Goal: Check status: Check status

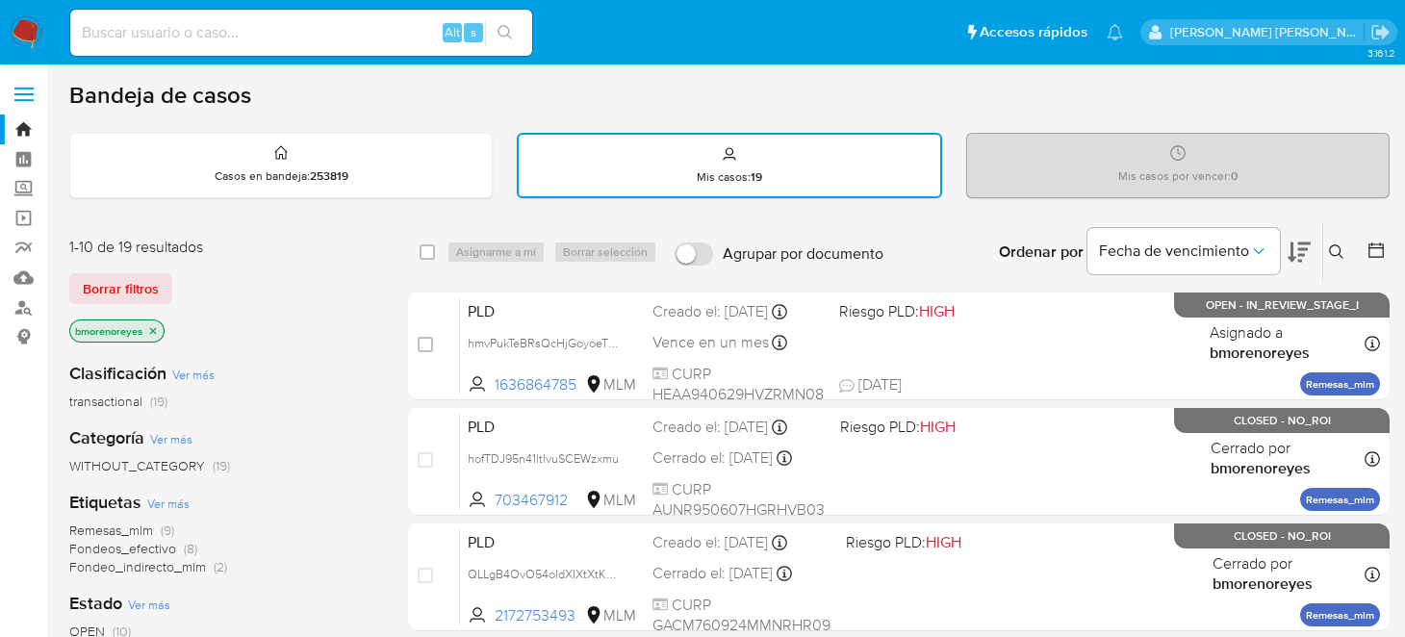
click at [239, 52] on div "Alt s" at bounding box center [301, 33] width 462 height 46
click at [233, 43] on input at bounding box center [301, 32] width 462 height 25
paste input "2032092381"
type input "2032092381"
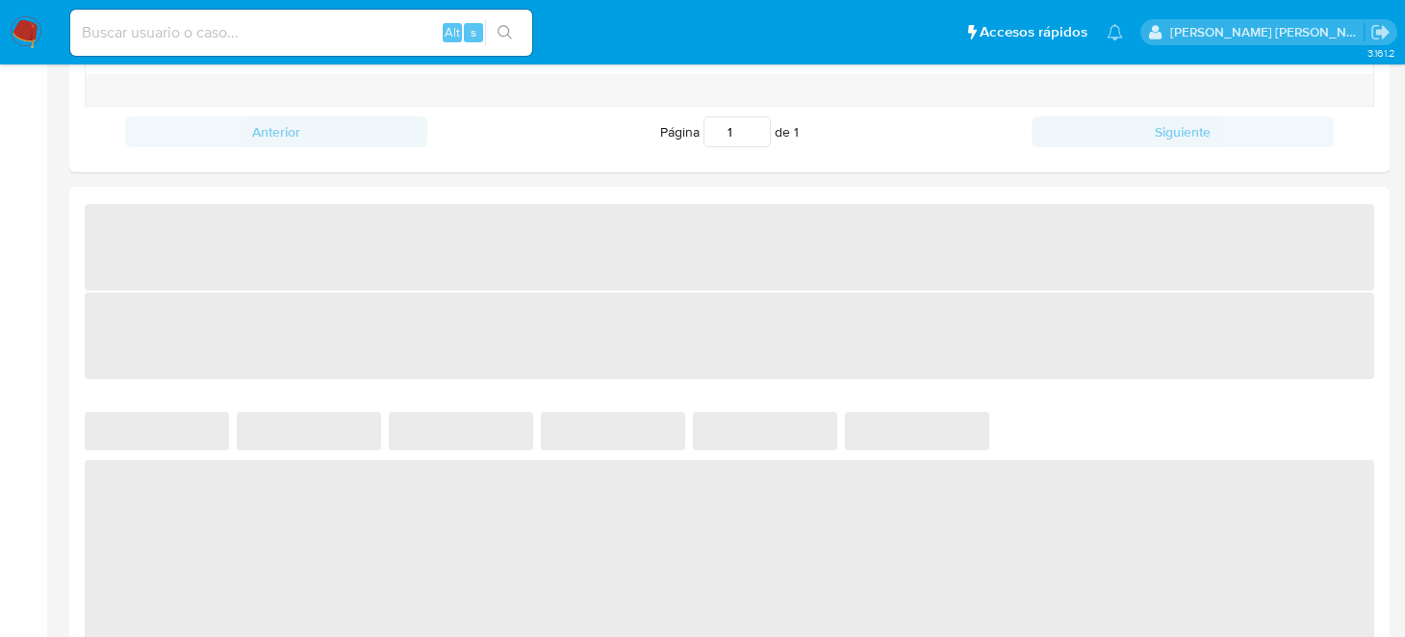
select select "10"
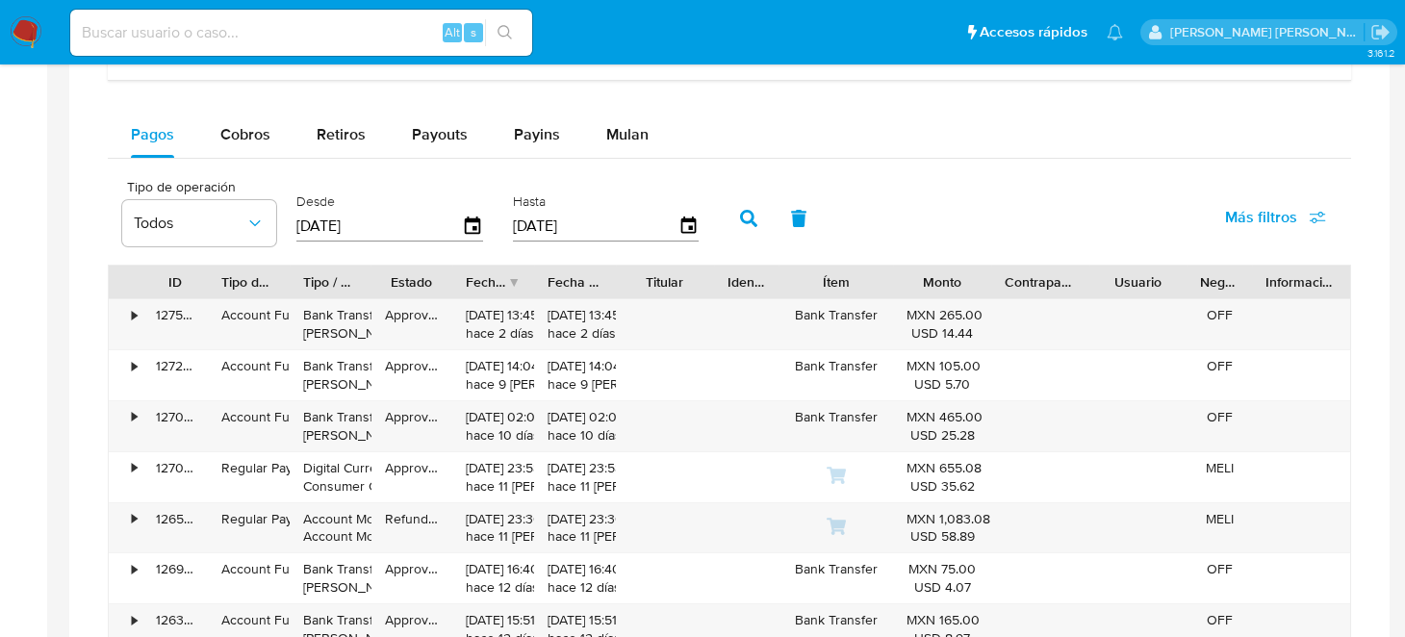
scroll to position [770, 0]
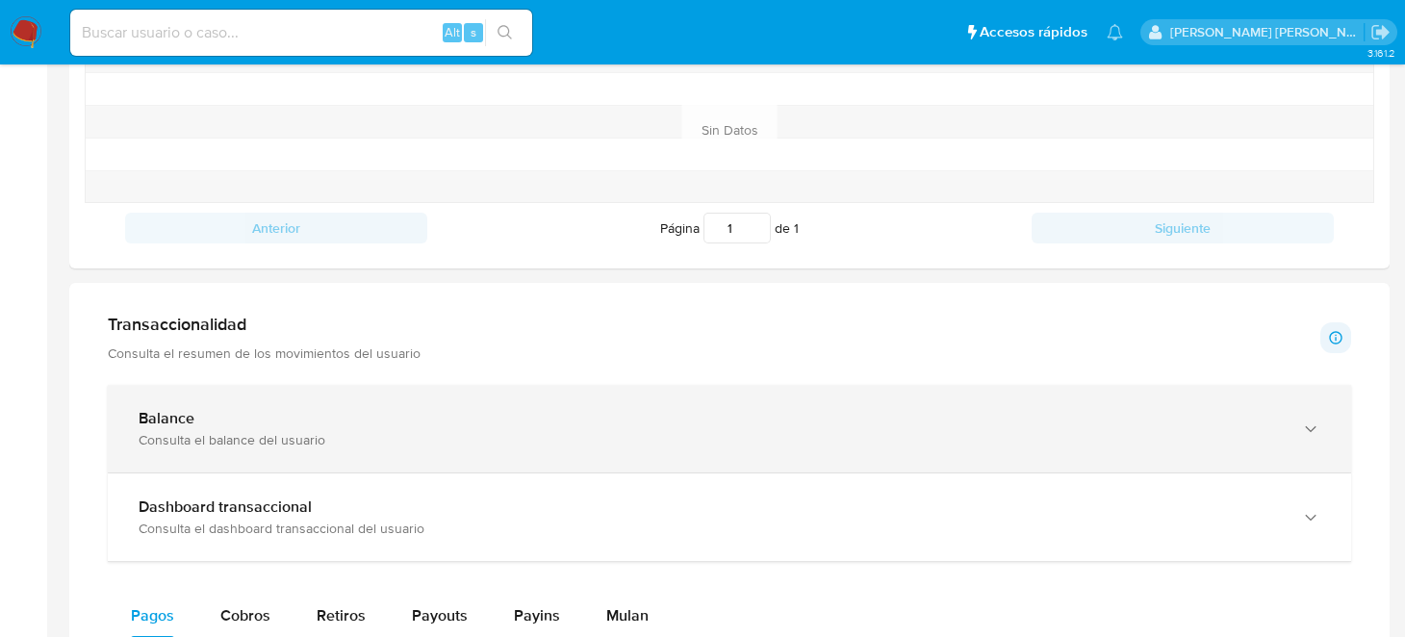
drag, startPoint x: 232, startPoint y: 438, endPoint x: 751, endPoint y: 431, distance: 519.6
click at [233, 437] on div "Consulta el balance del usuario" at bounding box center [710, 439] width 1143 height 17
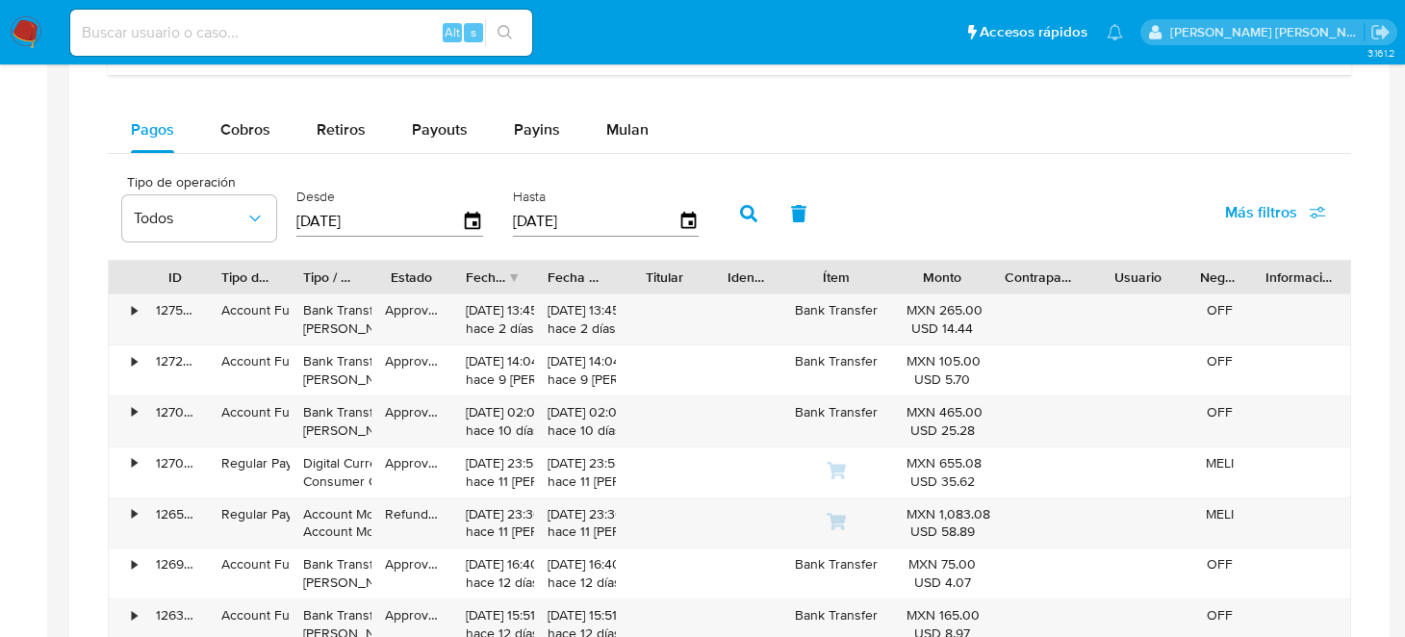
scroll to position [1732, 0]
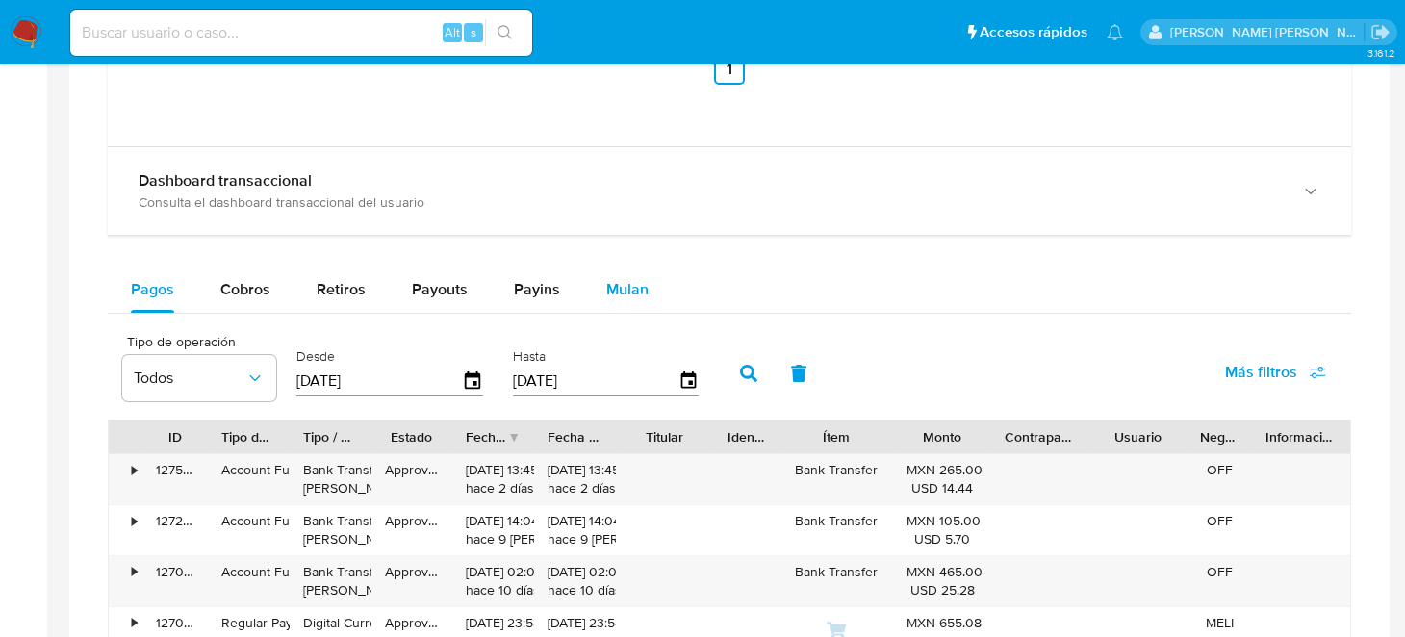
click at [627, 300] on div "Mulan" at bounding box center [627, 289] width 42 height 46
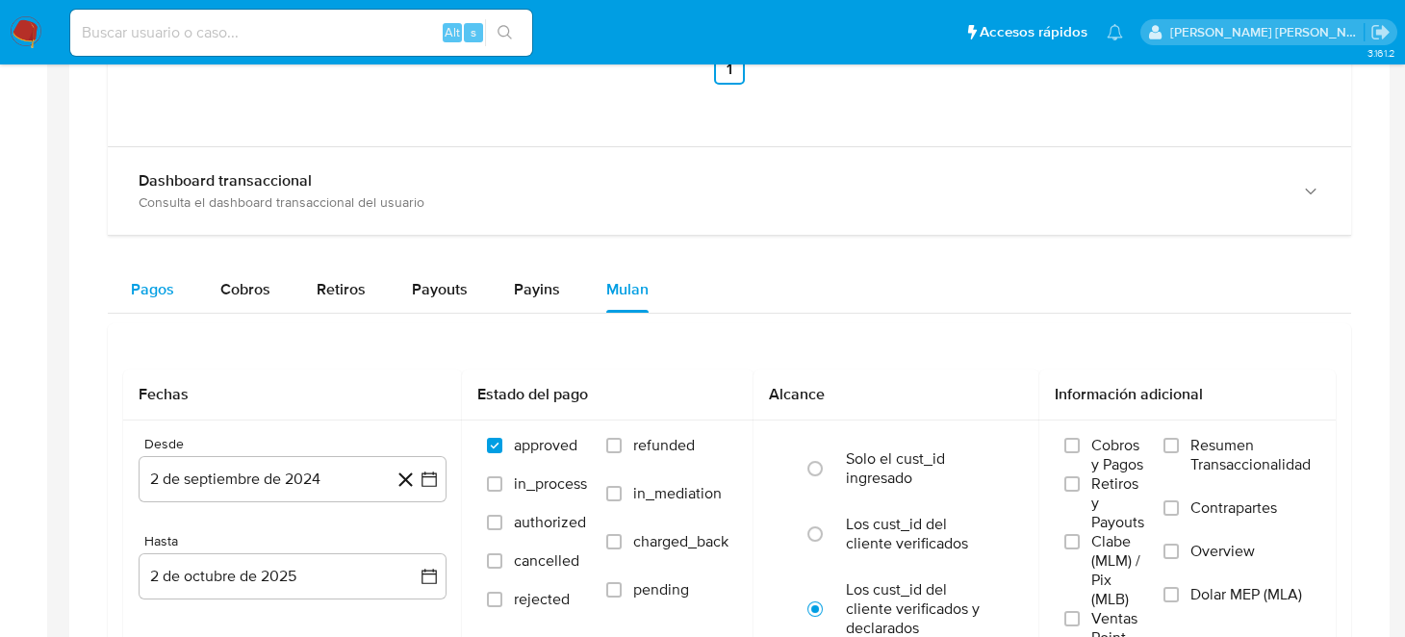
click at [149, 300] on div "Pagos" at bounding box center [152, 289] width 43 height 46
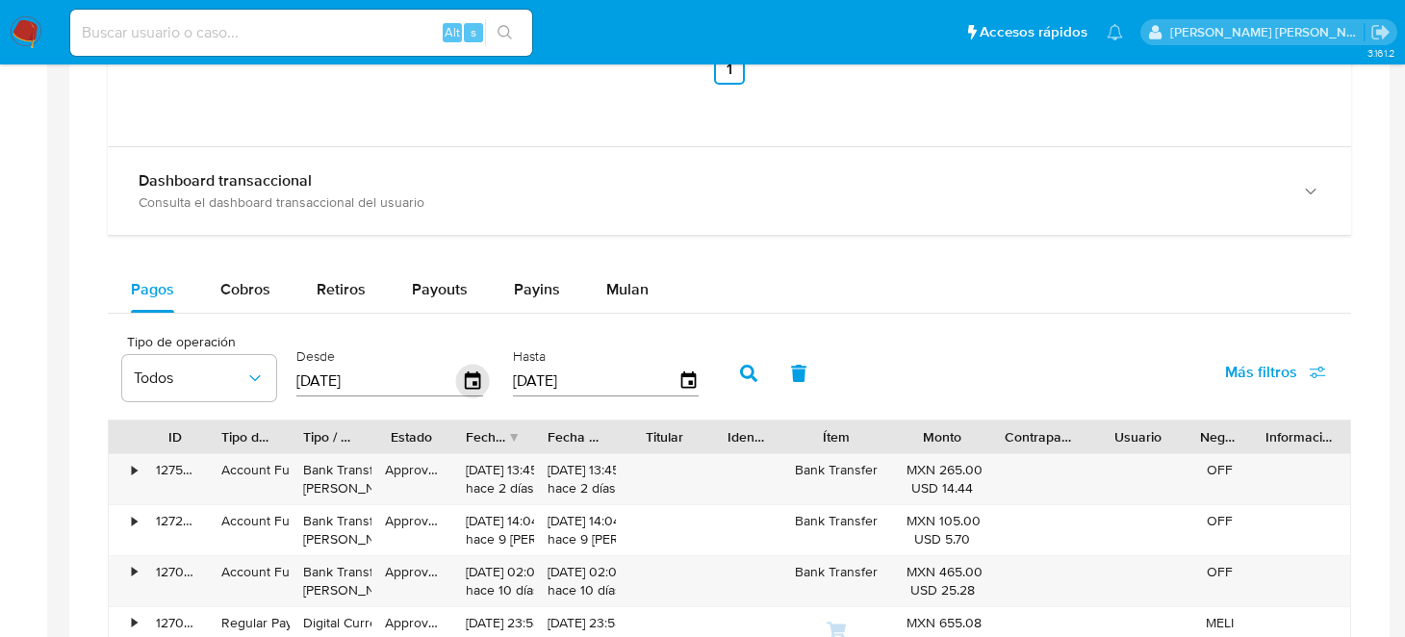
click at [468, 380] on icon "button" at bounding box center [472, 379] width 15 height 17
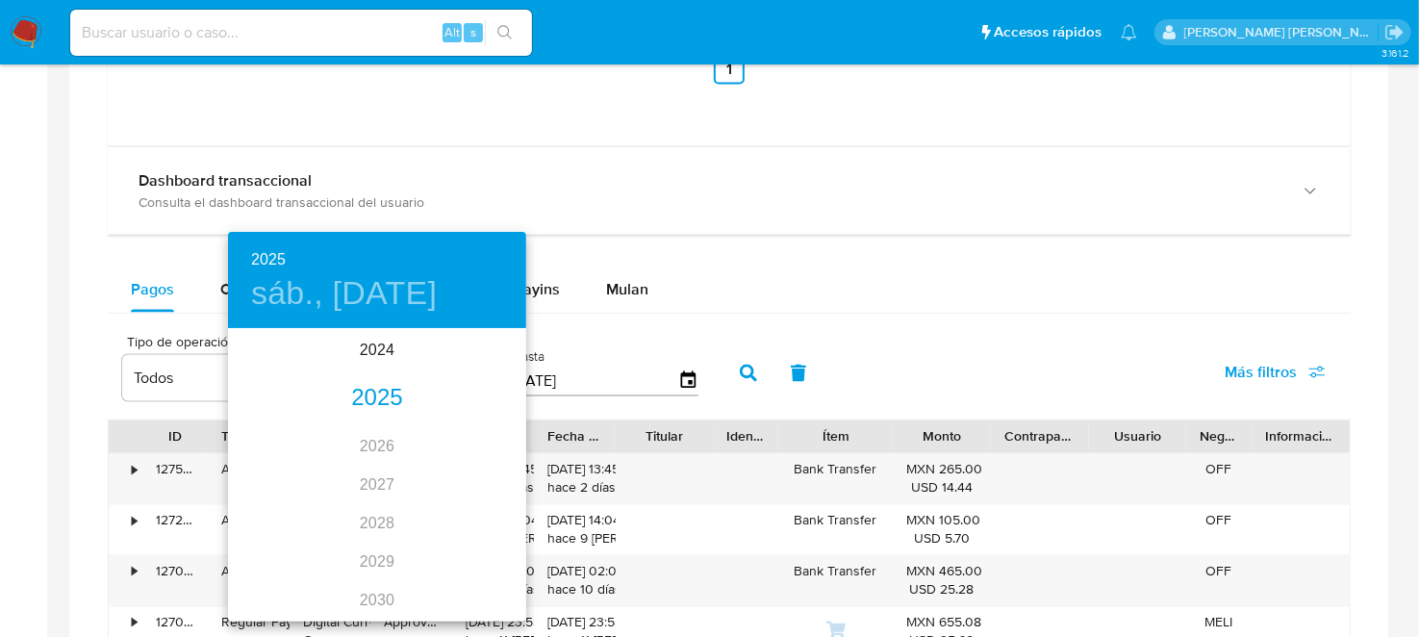
click at [390, 401] on div "2025" at bounding box center [377, 398] width 298 height 38
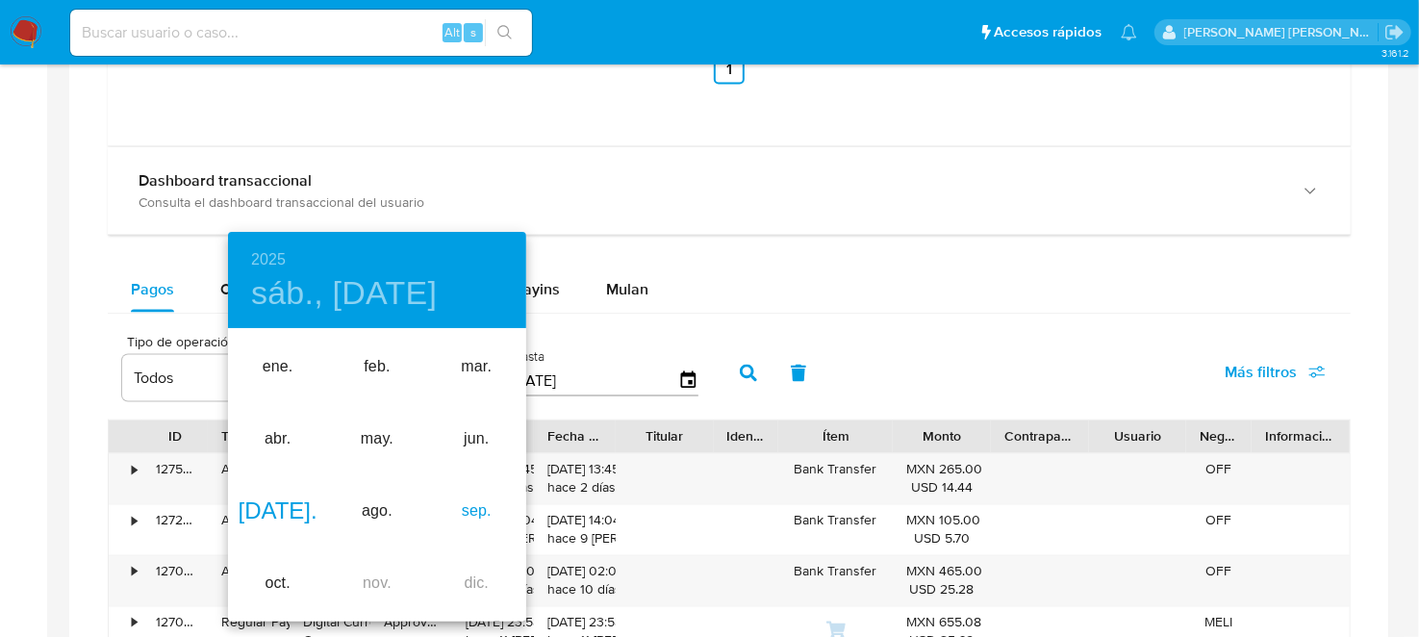
click at [475, 507] on div "sep." at bounding box center [476, 511] width 99 height 72
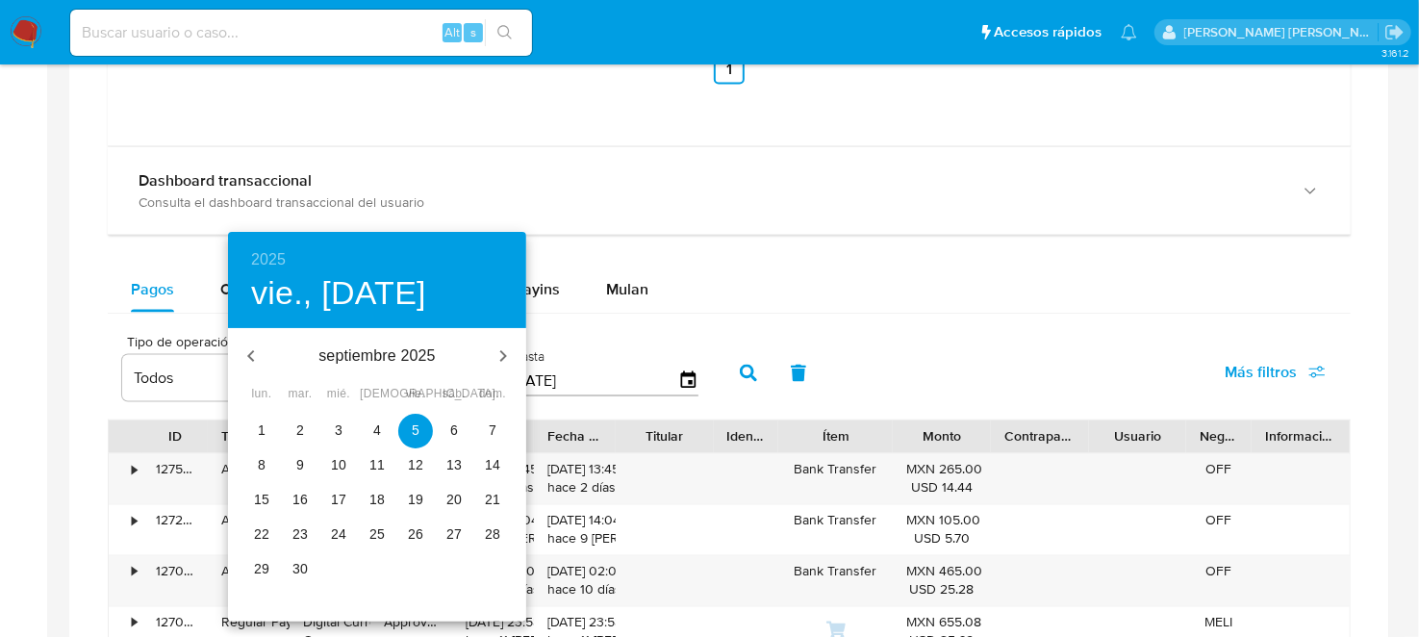
click at [258, 425] on p "1" at bounding box center [262, 429] width 8 height 19
type input "[DATE]"
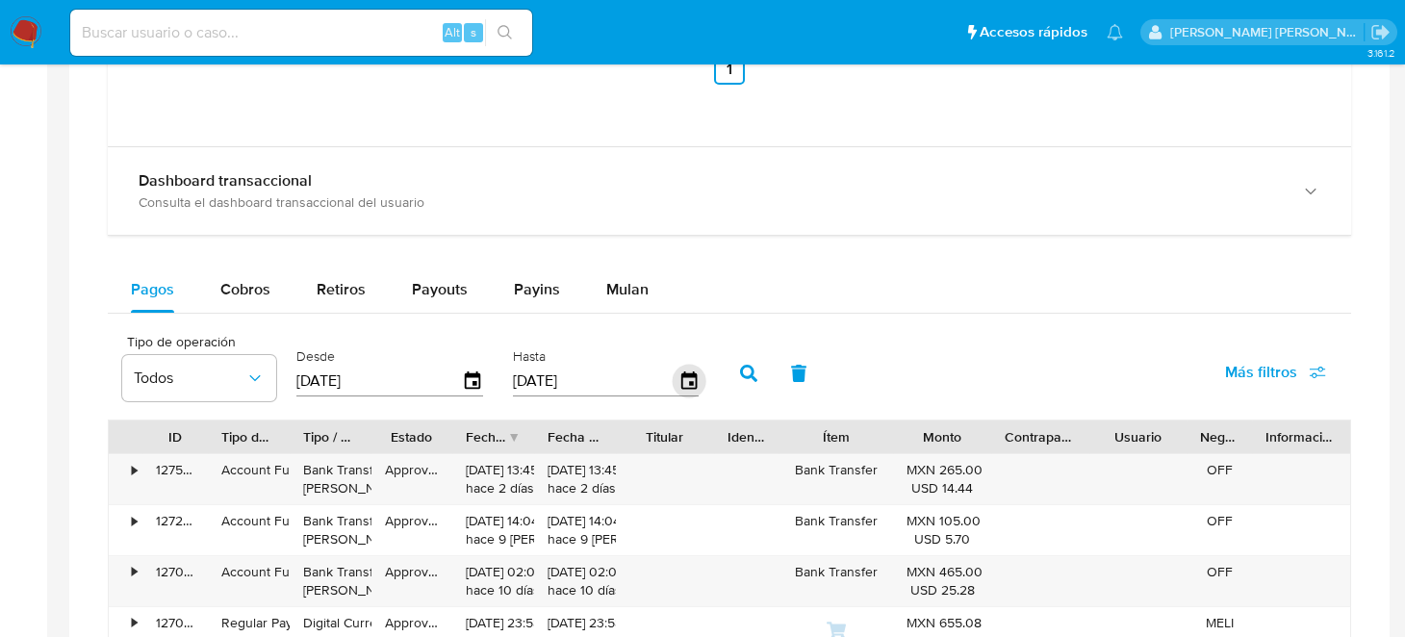
click at [672, 376] on icon "button" at bounding box center [689, 382] width 34 height 34
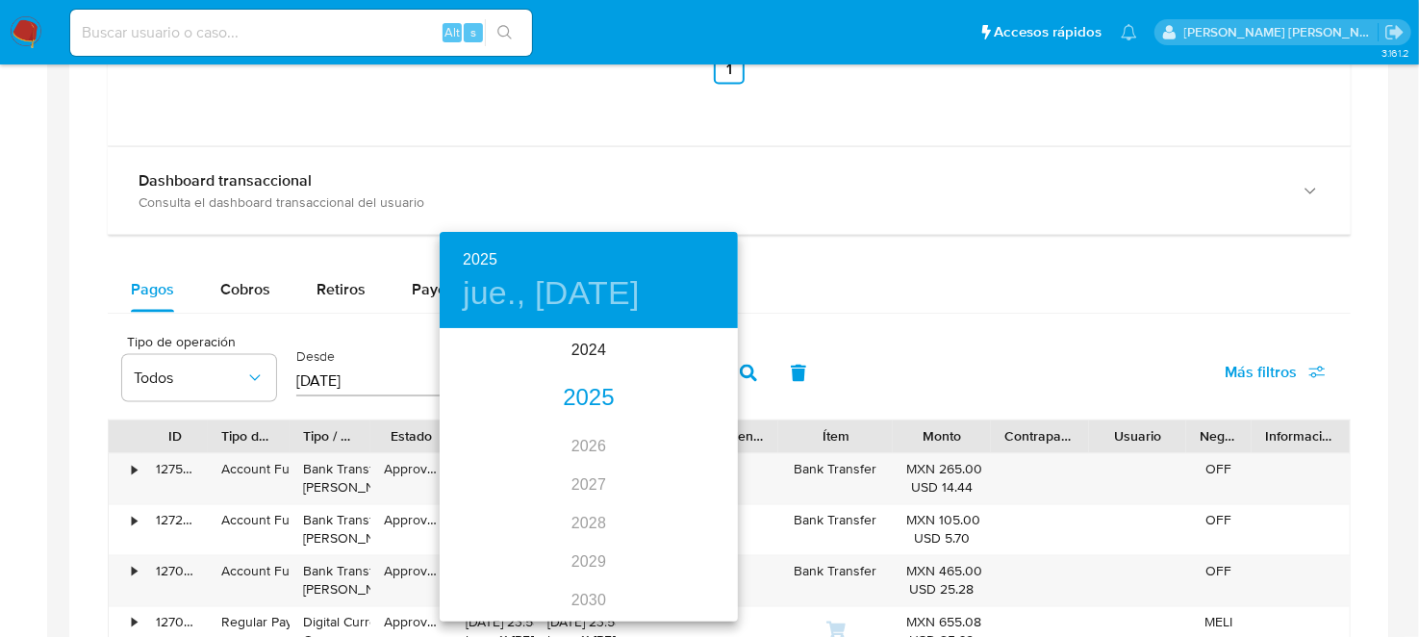
click at [604, 394] on div "2025" at bounding box center [589, 398] width 298 height 38
click at [697, 507] on div "sep." at bounding box center [688, 511] width 99 height 72
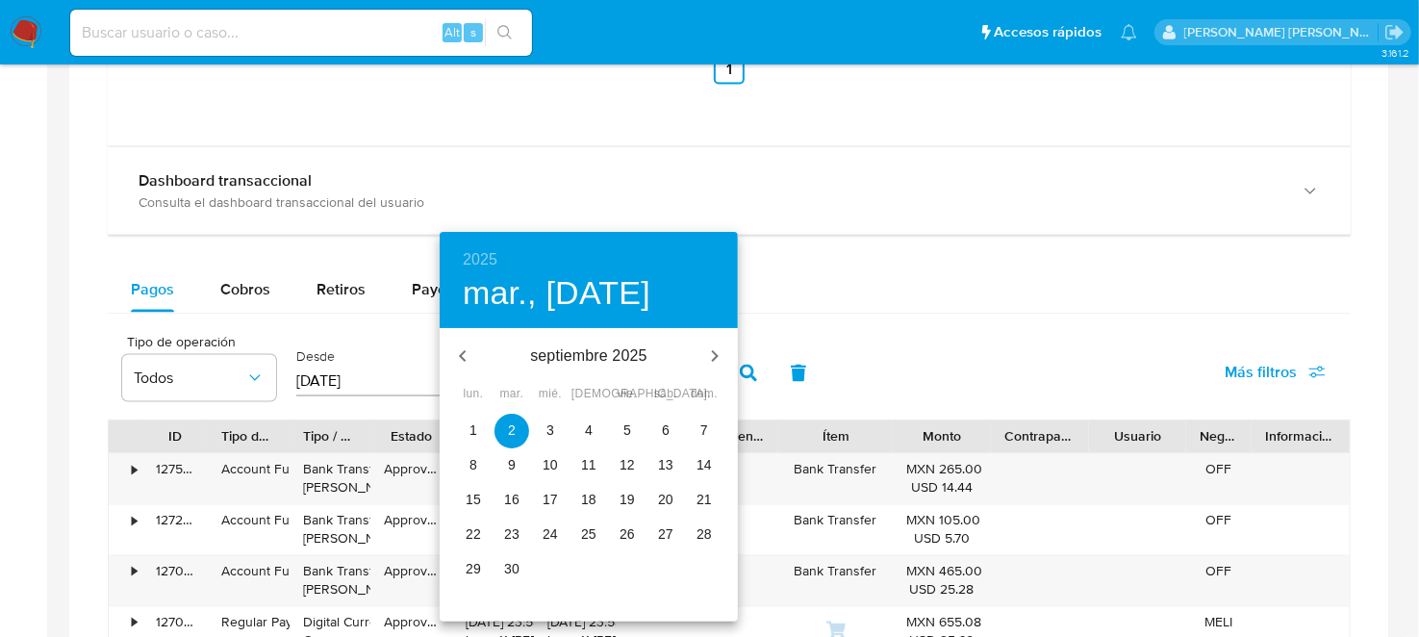
click at [519, 572] on p "30" at bounding box center [511, 568] width 15 height 19
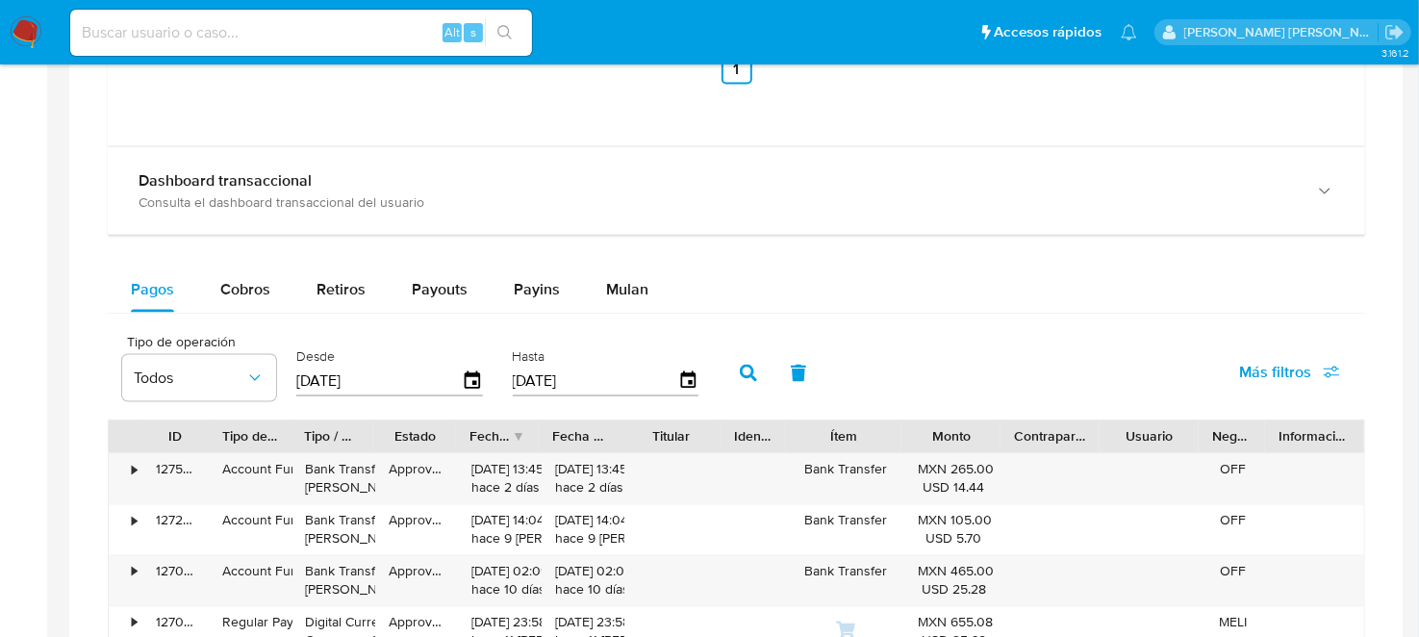
type input "[DATE]"
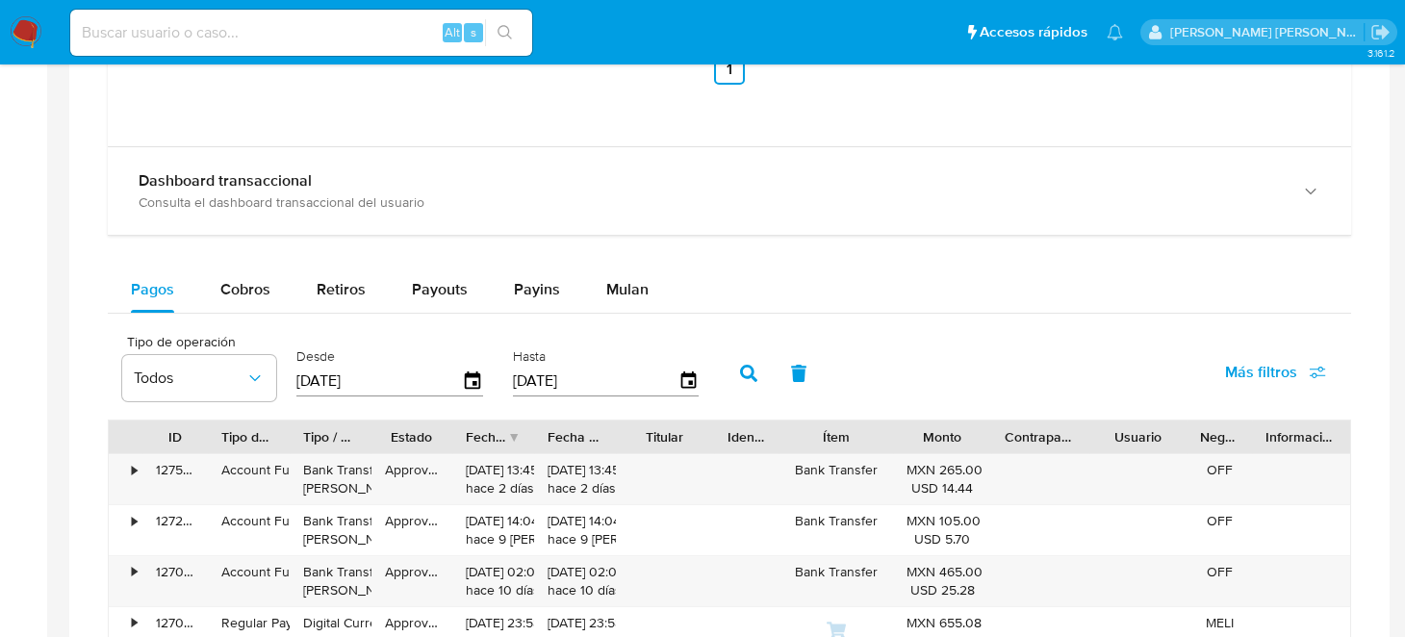
click at [725, 371] on button "button" at bounding box center [748, 373] width 50 height 46
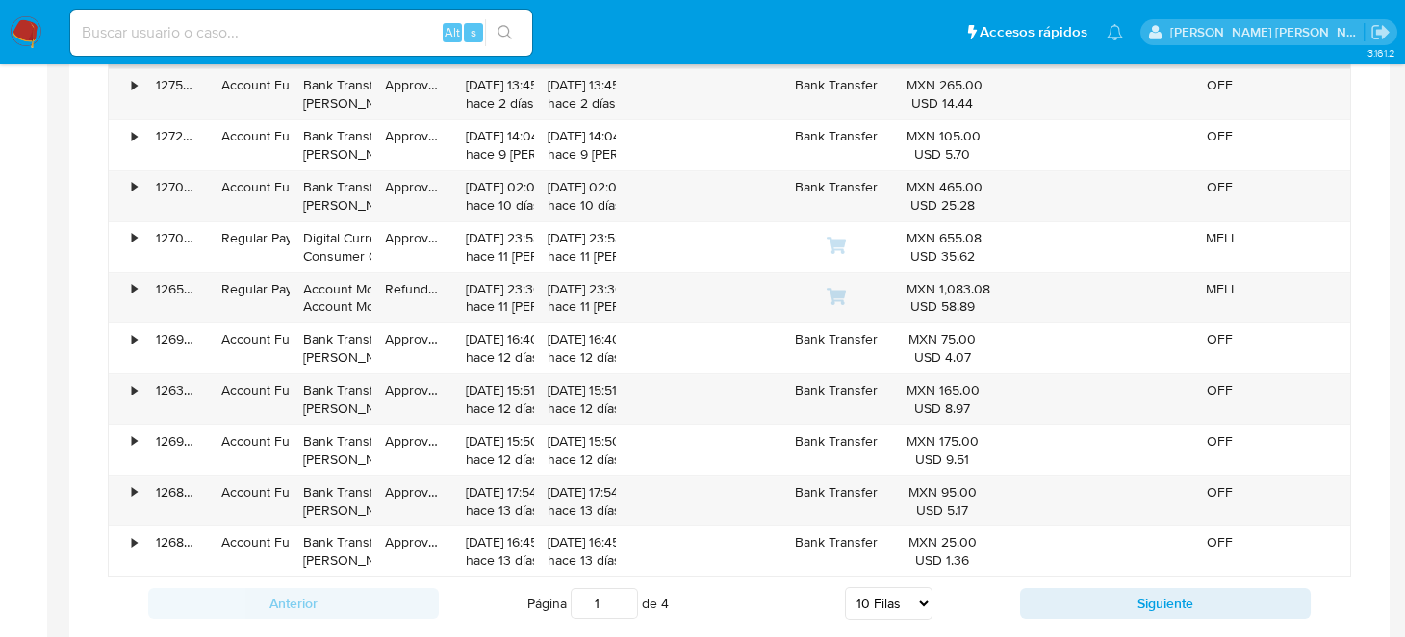
scroll to position [2019, 0]
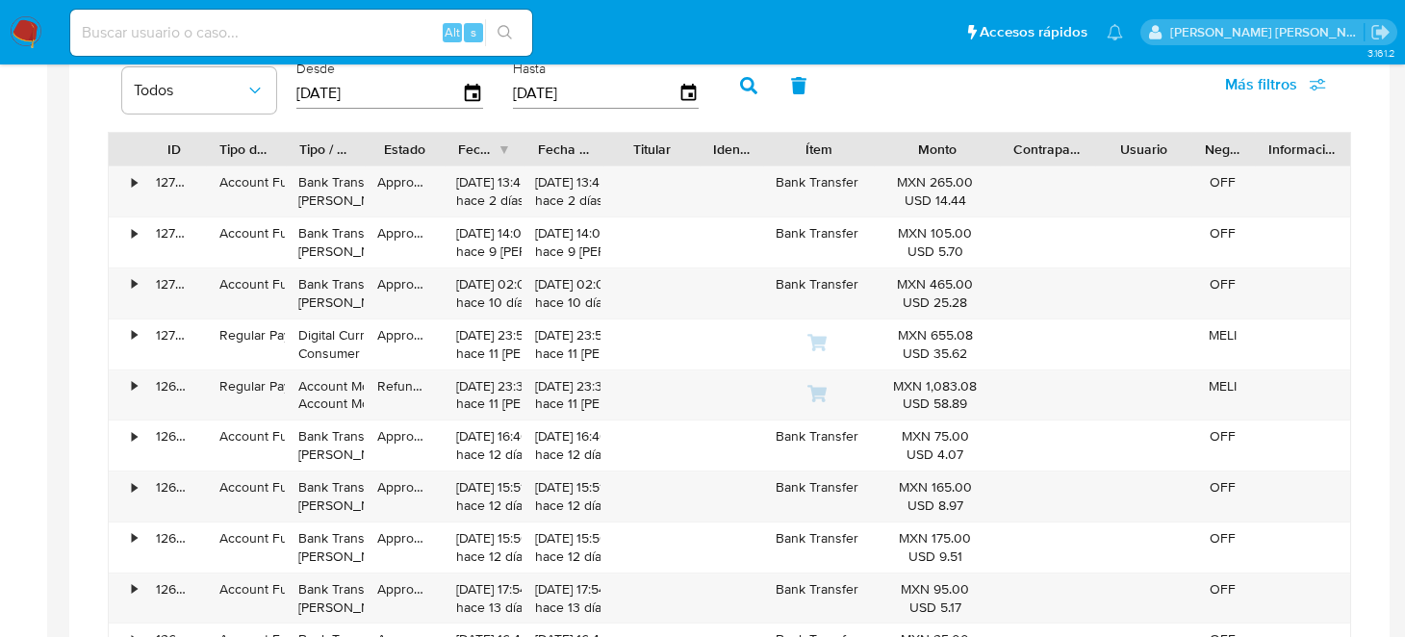
drag, startPoint x: 978, startPoint y: 143, endPoint x: 1031, endPoint y: 160, distance: 55.4
click at [1028, 157] on div "ID Tipo de operación Tipo / Método Estado Fecha de creación Fecha de aprobación…" at bounding box center [729, 149] width 1241 height 33
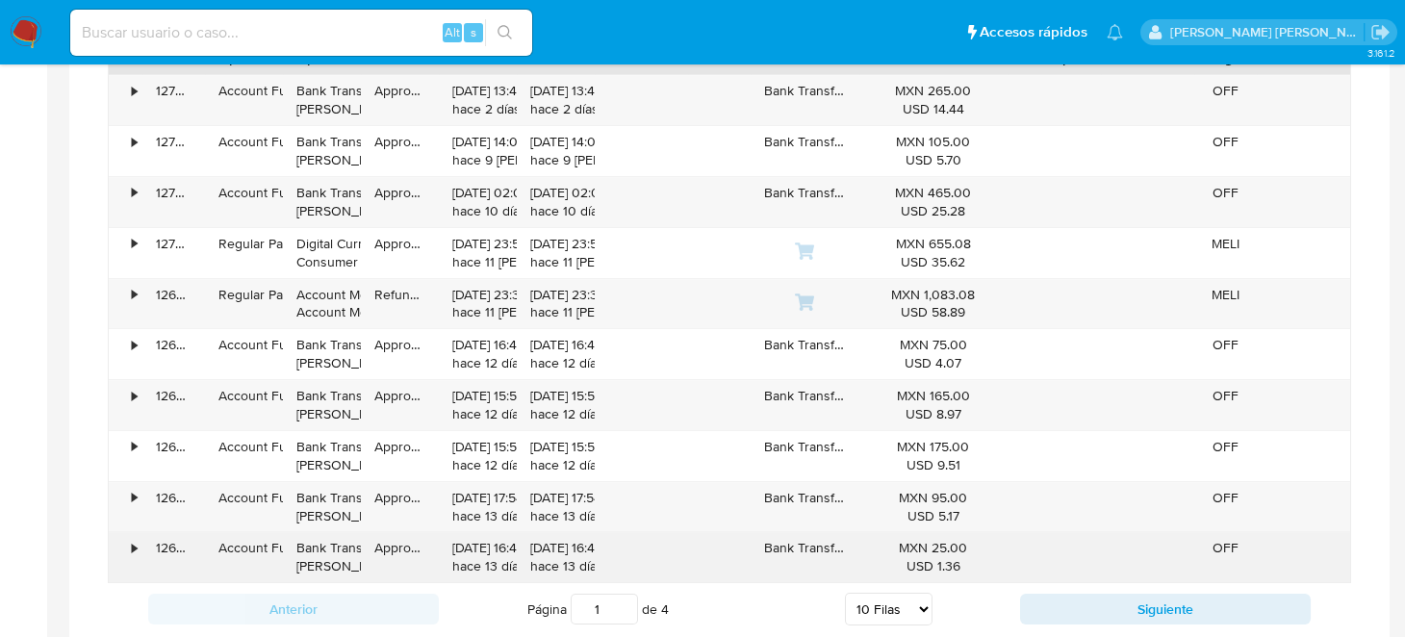
scroll to position [2309, 0]
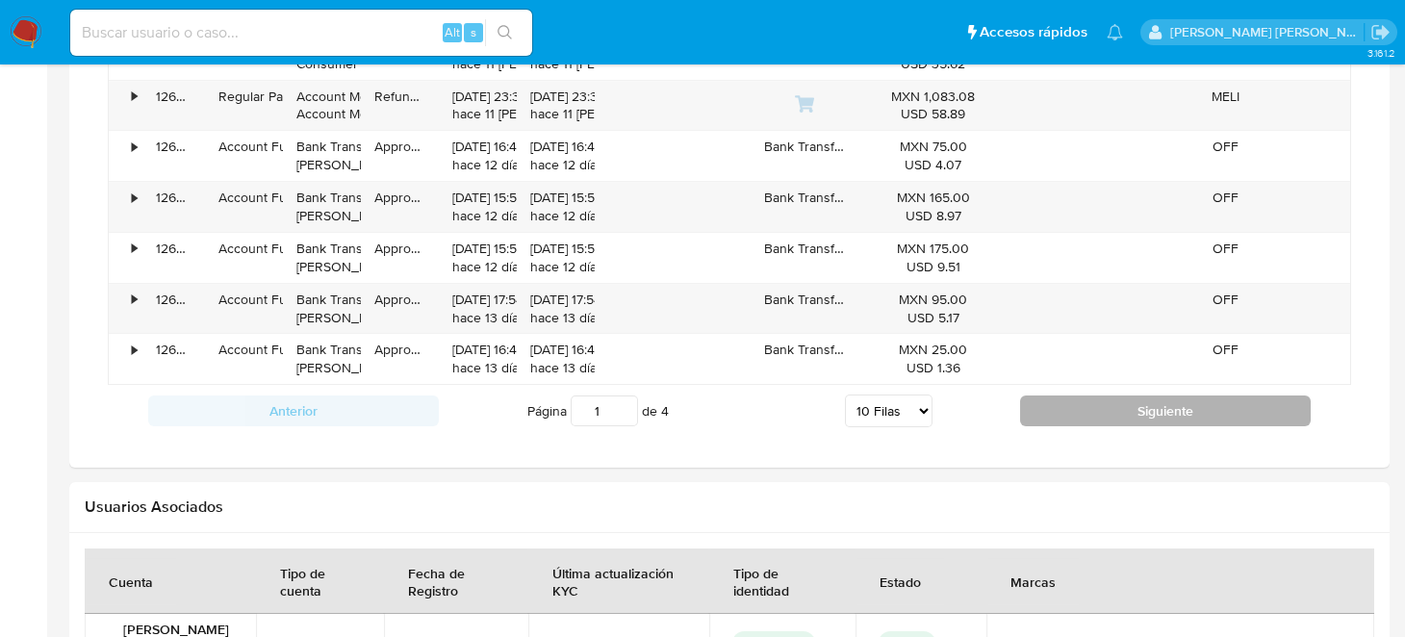
click at [1144, 413] on button "Siguiente" at bounding box center [1165, 410] width 291 height 31
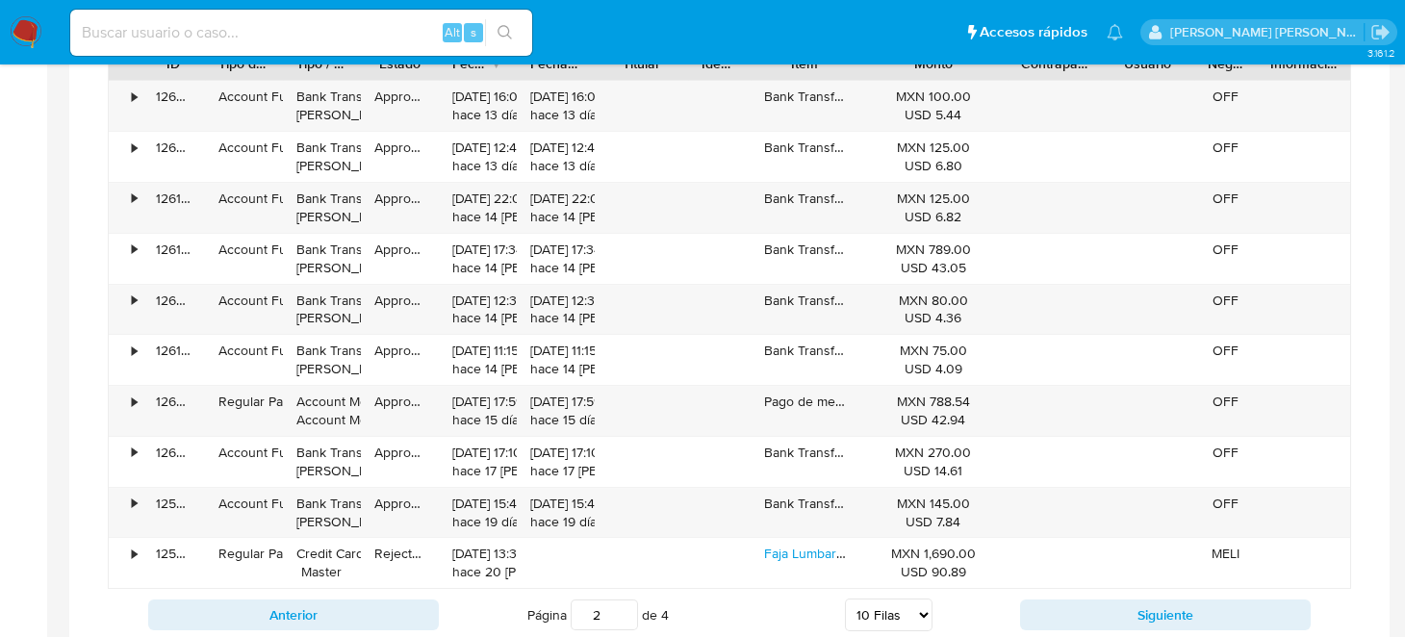
scroll to position [2213, 0]
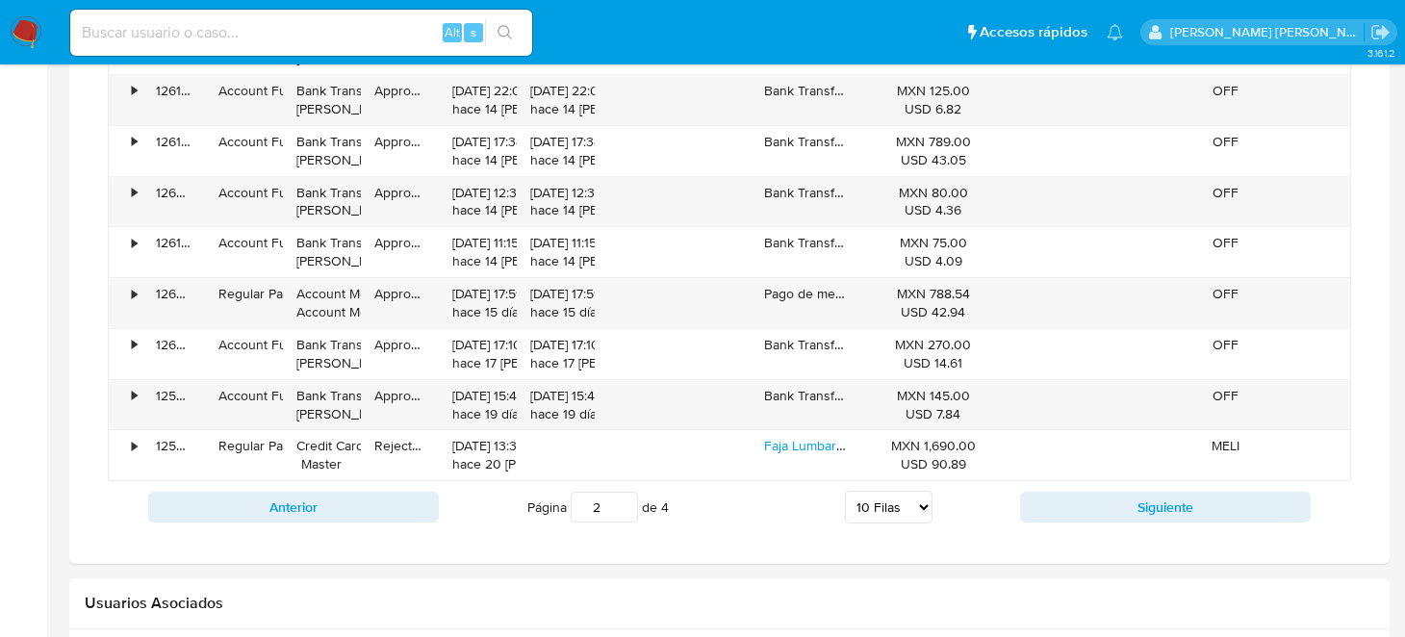
click at [1098, 481] on div "Anterior Página 2 de 4 5 [PERSON_NAME] 10 [PERSON_NAME] 20 [PERSON_NAME] 25 [PE…" at bounding box center [729, 507] width 1243 height 52
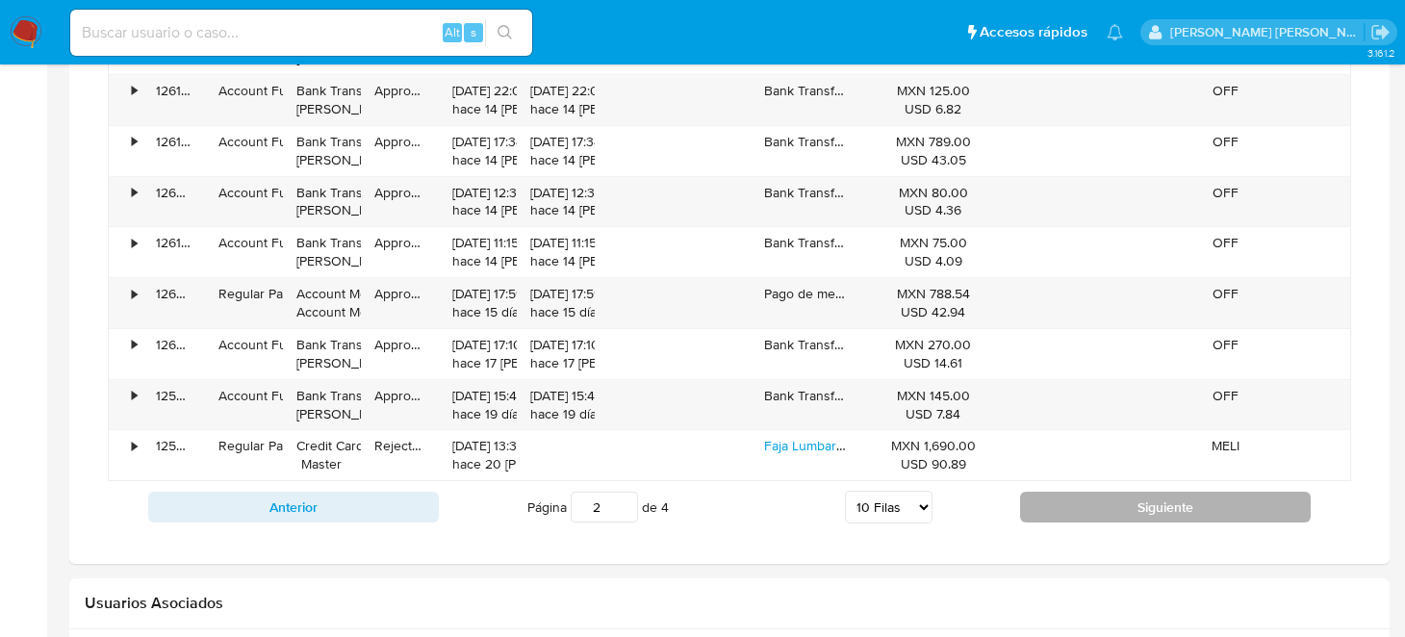
click at [1100, 501] on button "Siguiente" at bounding box center [1165, 507] width 291 height 31
click at [1102, 514] on button "Siguiente" at bounding box center [1165, 507] width 291 height 31
type input "4"
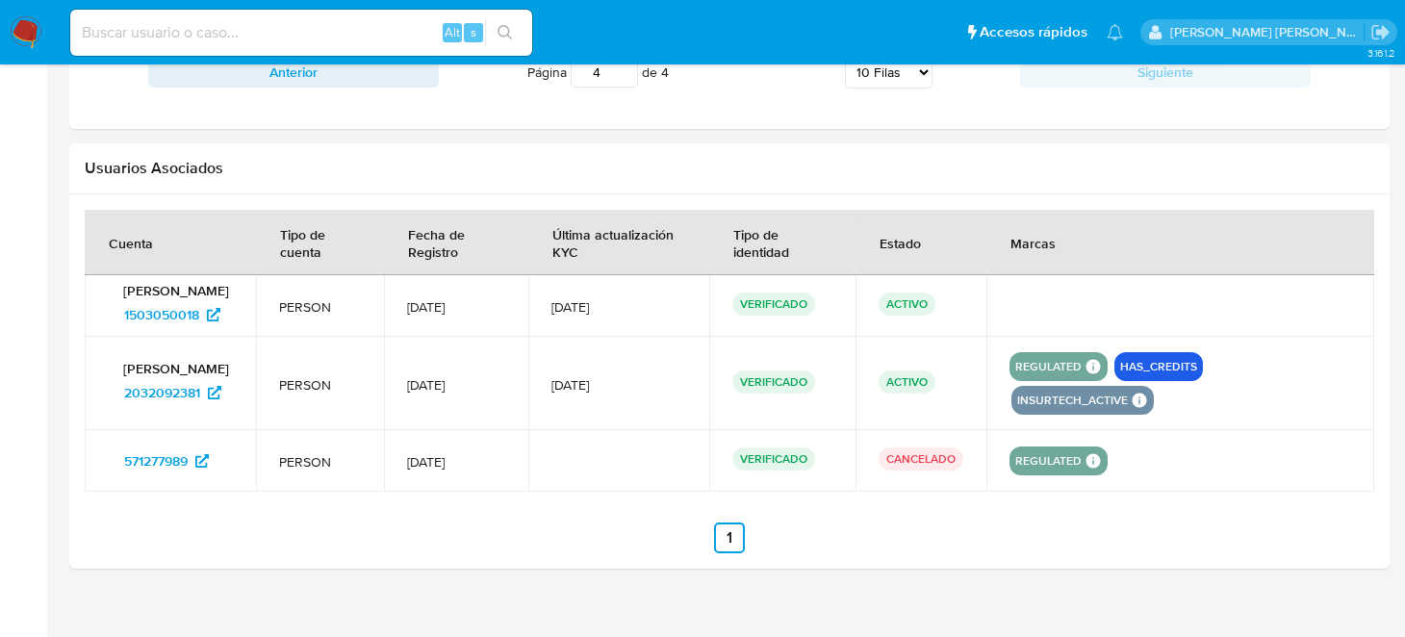
scroll to position [1901, 0]
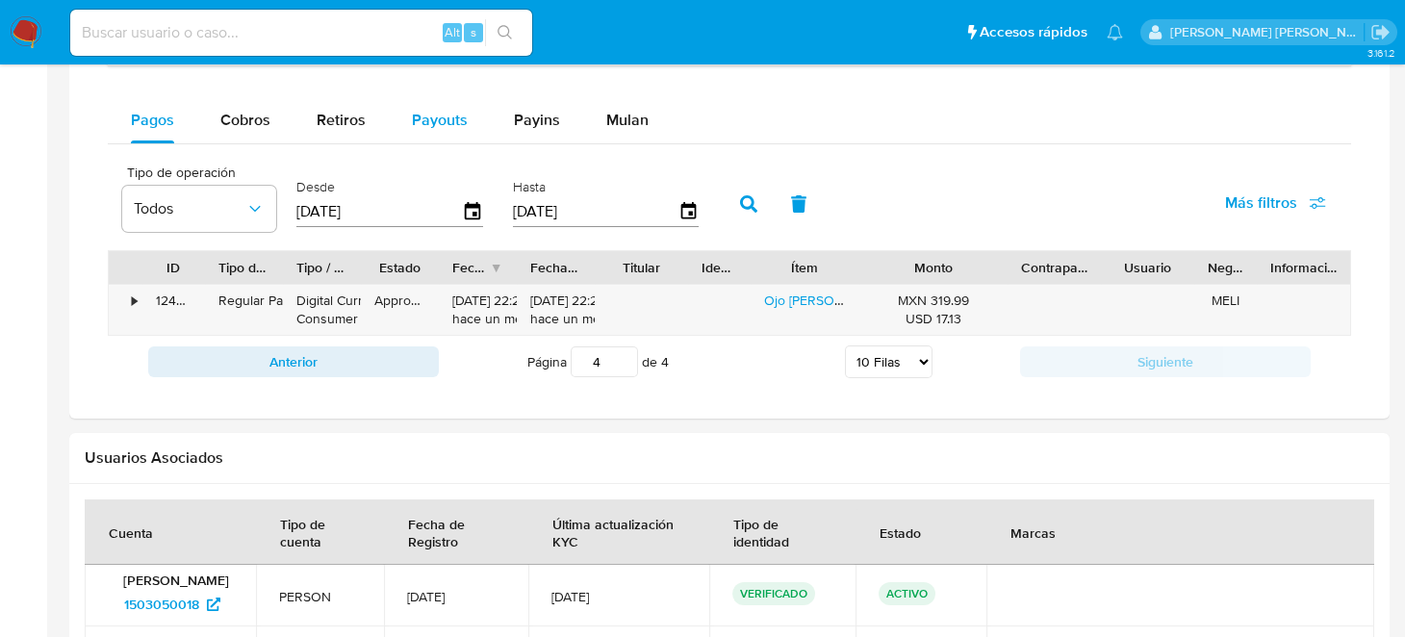
click at [429, 119] on span "Payouts" at bounding box center [440, 120] width 56 height 22
select select "10"
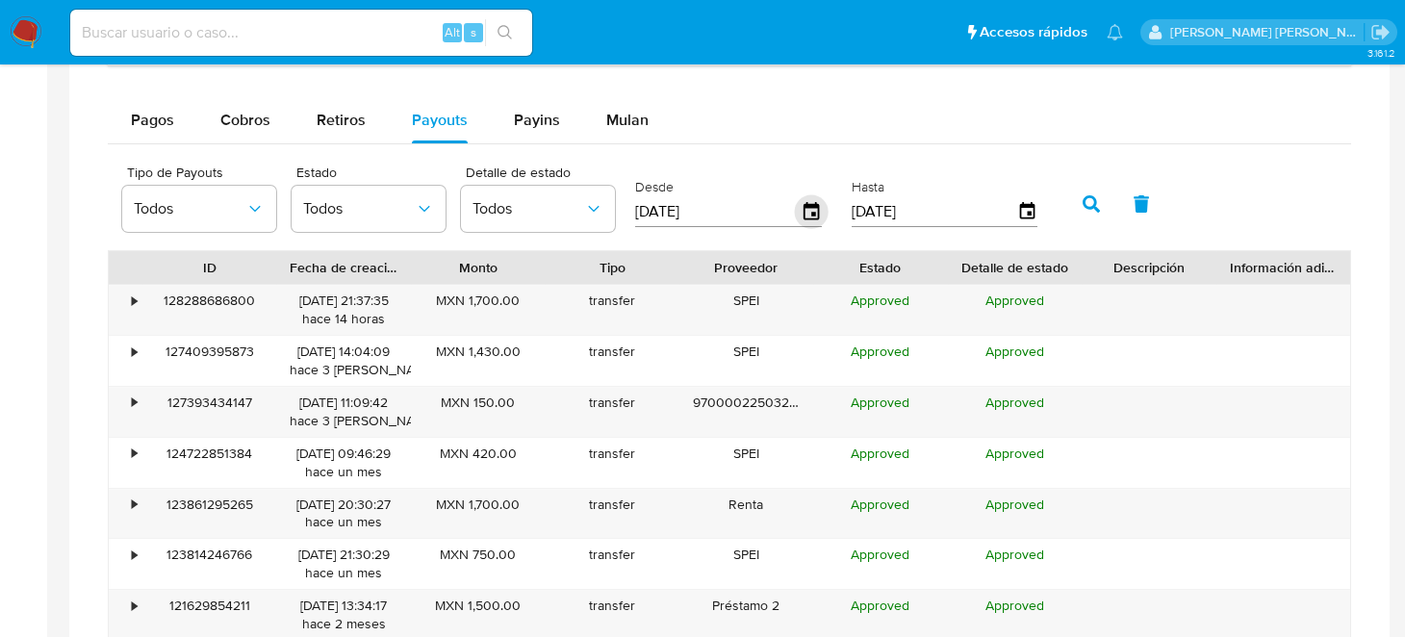
click at [805, 202] on icon "button" at bounding box center [810, 210] width 15 height 17
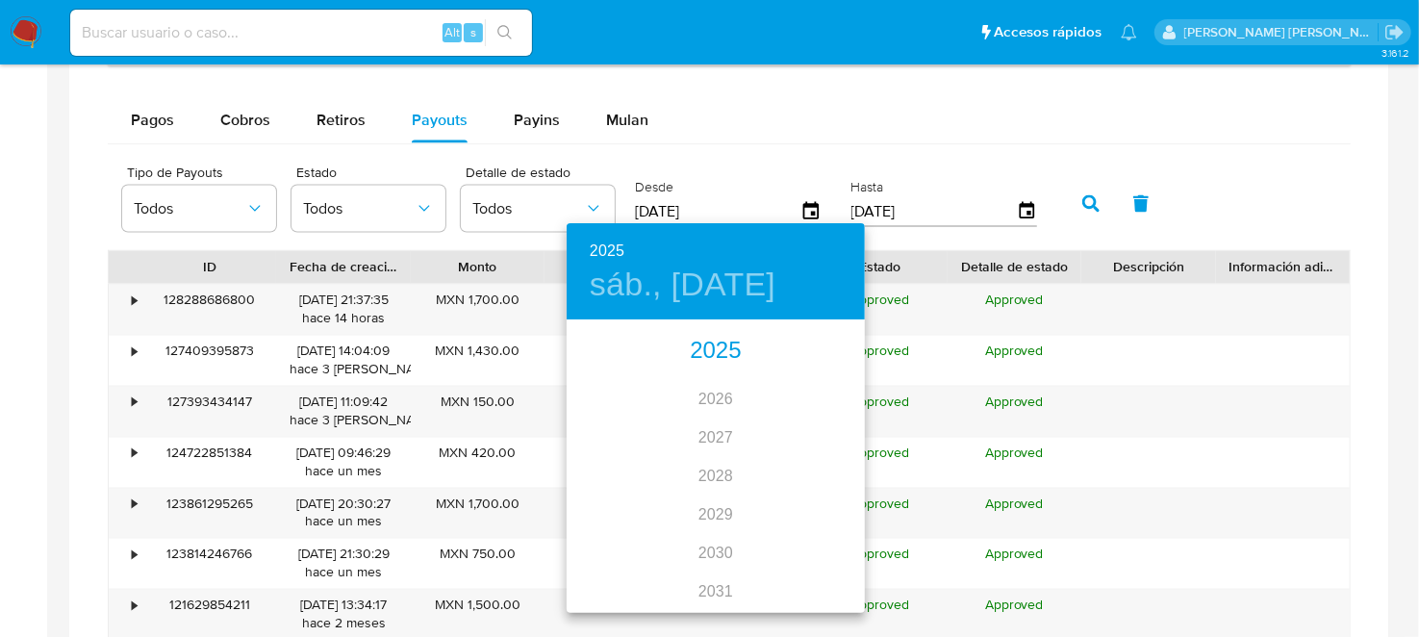
click at [706, 365] on div "2025" at bounding box center [716, 351] width 298 height 38
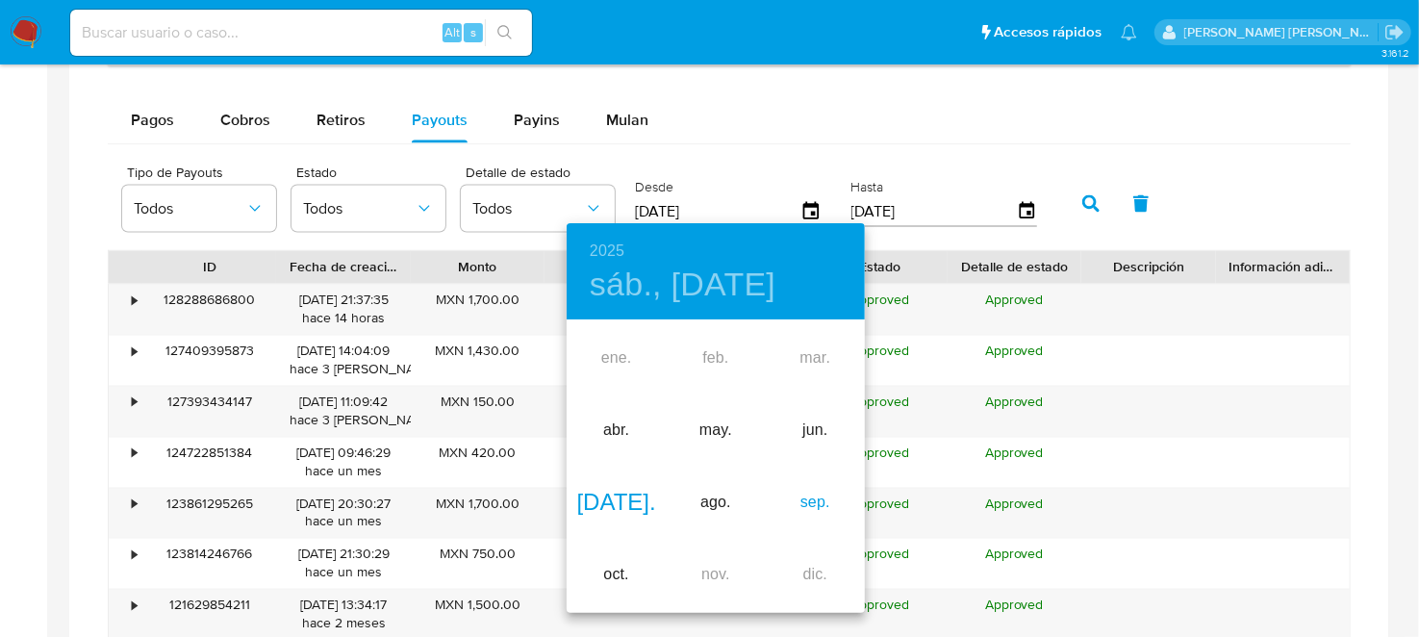
click at [820, 511] on div "sep." at bounding box center [815, 503] width 99 height 72
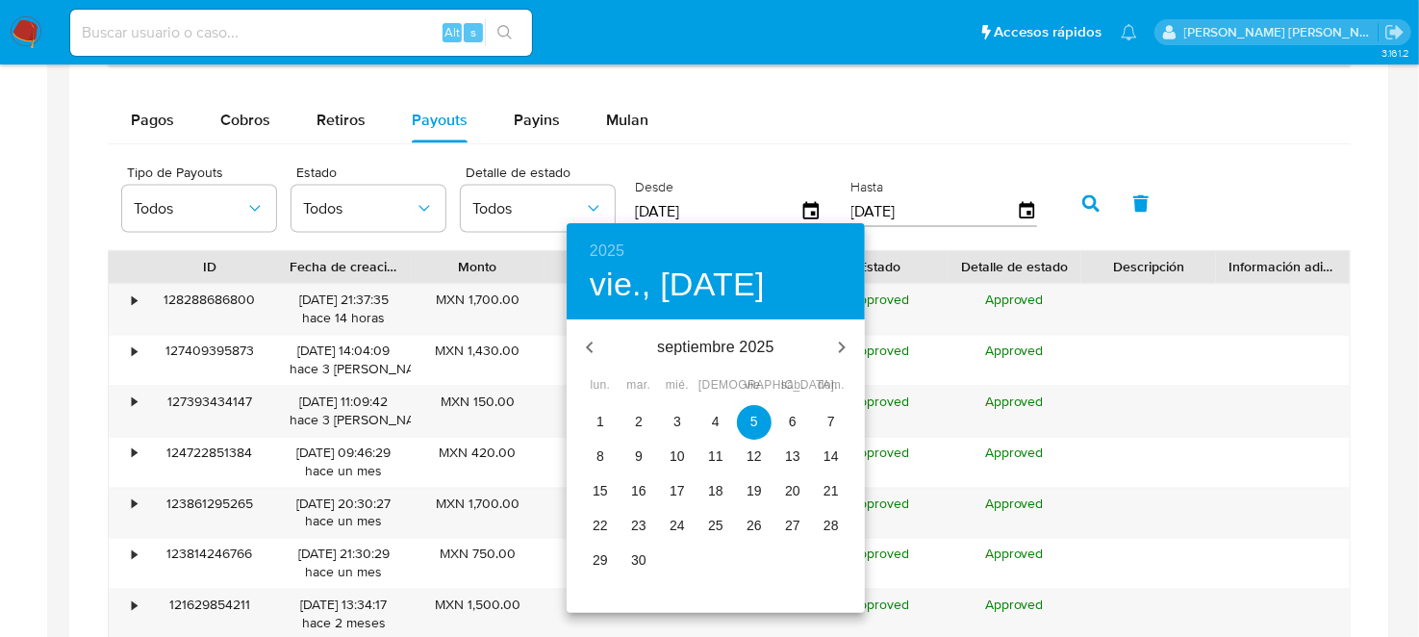
click at [597, 419] on p "1" at bounding box center [600, 421] width 8 height 19
type input "[DATE]"
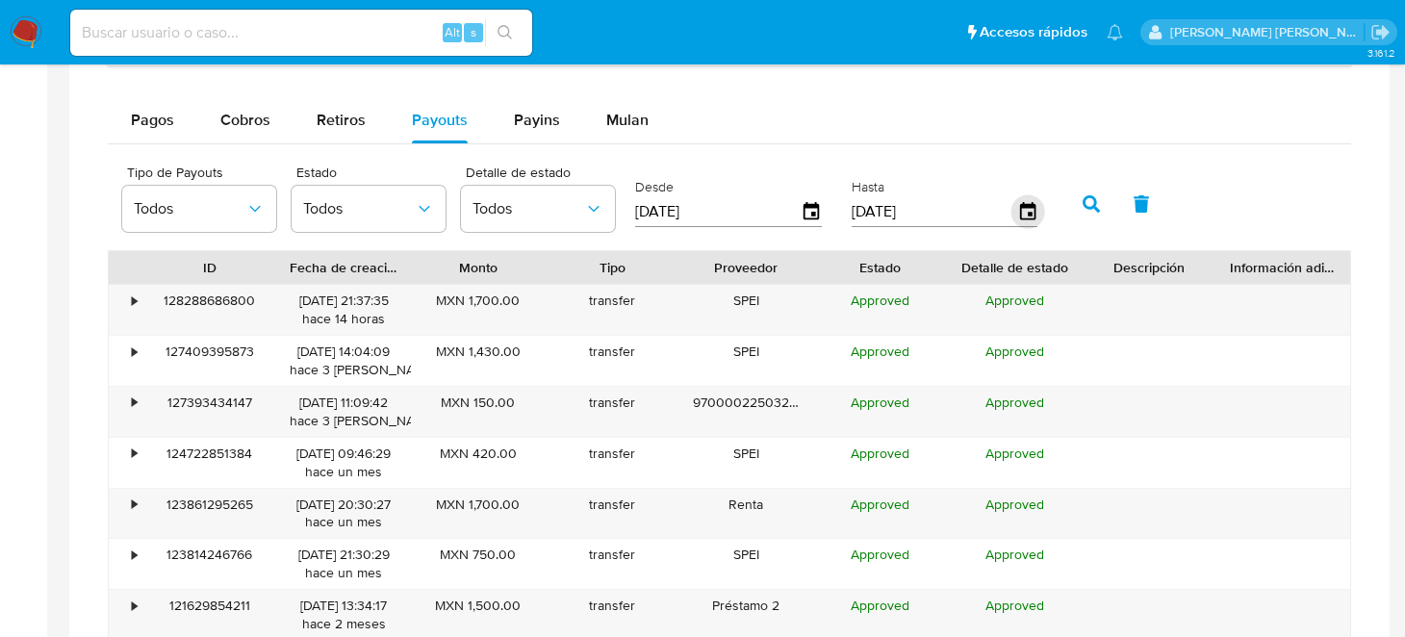
click at [1023, 210] on icon "button" at bounding box center [1027, 212] width 34 height 34
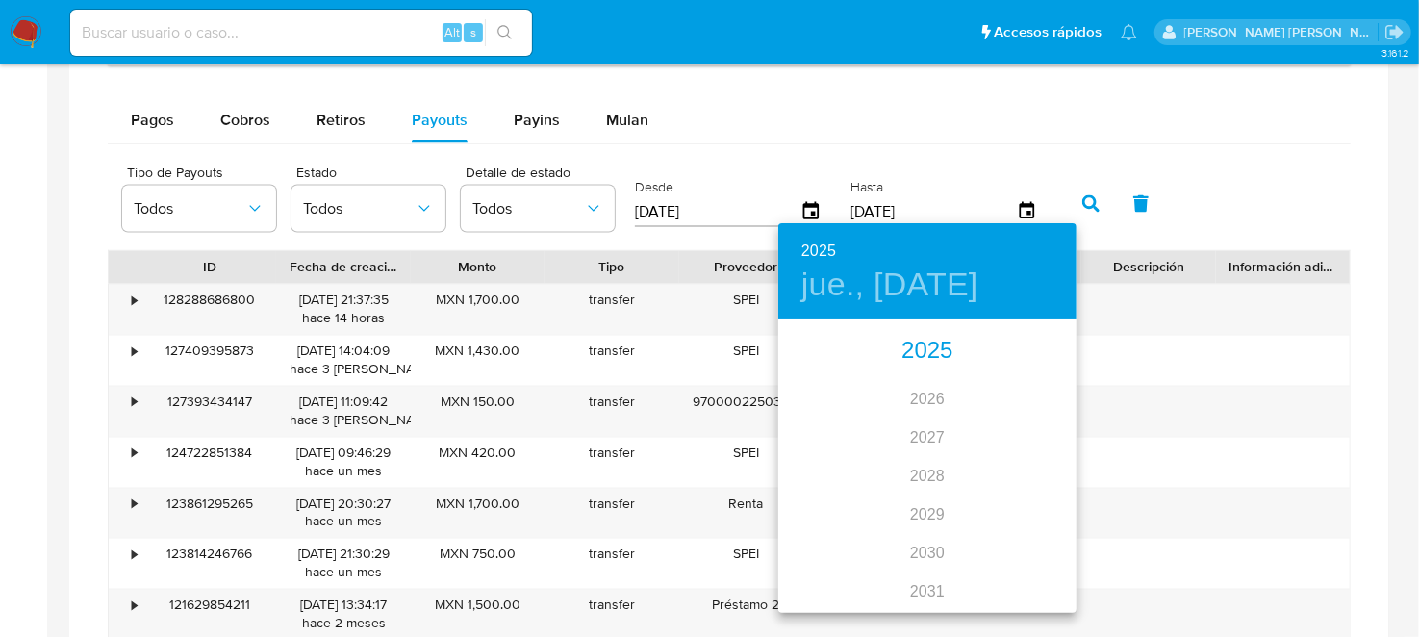
click at [910, 352] on div "2025" at bounding box center [927, 351] width 298 height 38
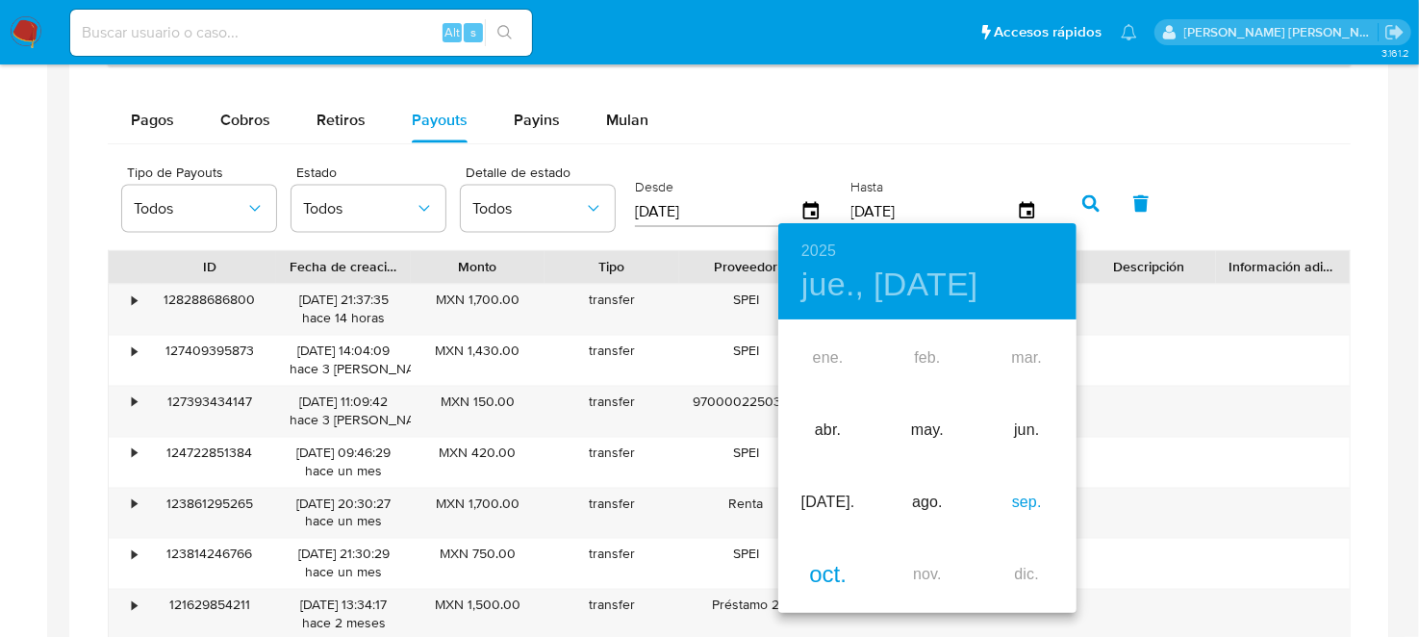
click at [1031, 499] on div "sep." at bounding box center [1026, 503] width 99 height 72
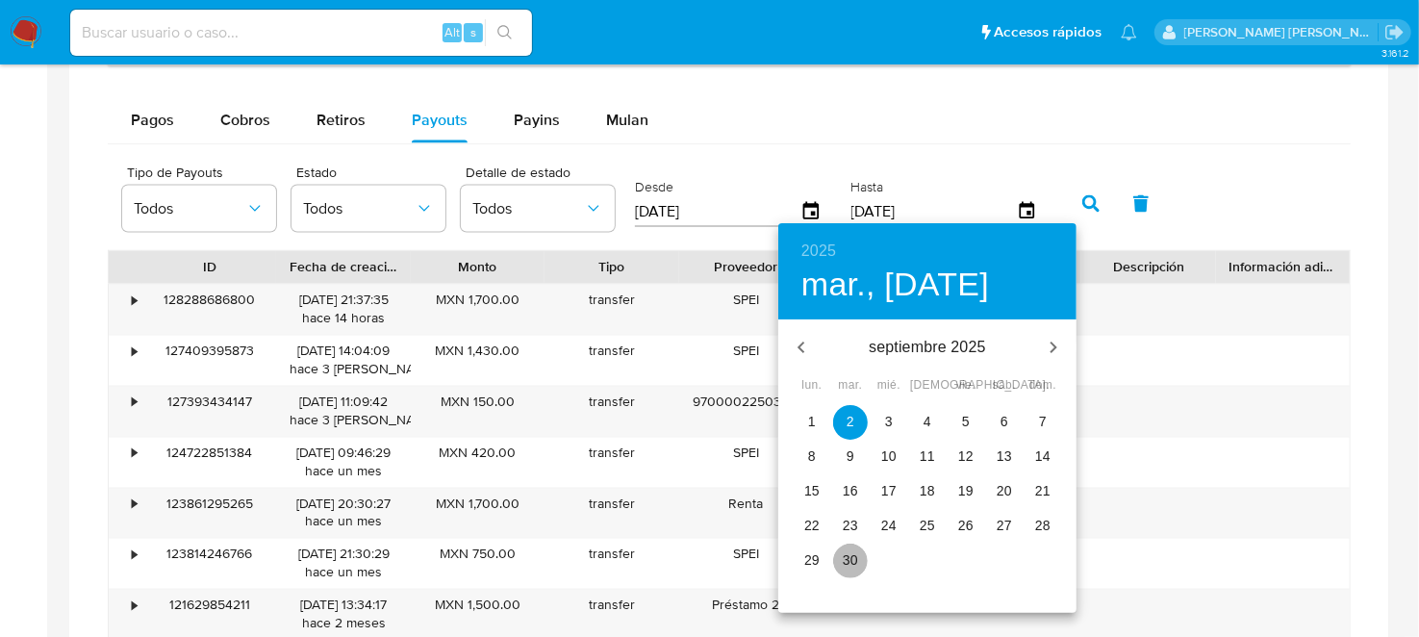
click at [850, 568] on p "30" at bounding box center [850, 559] width 15 height 19
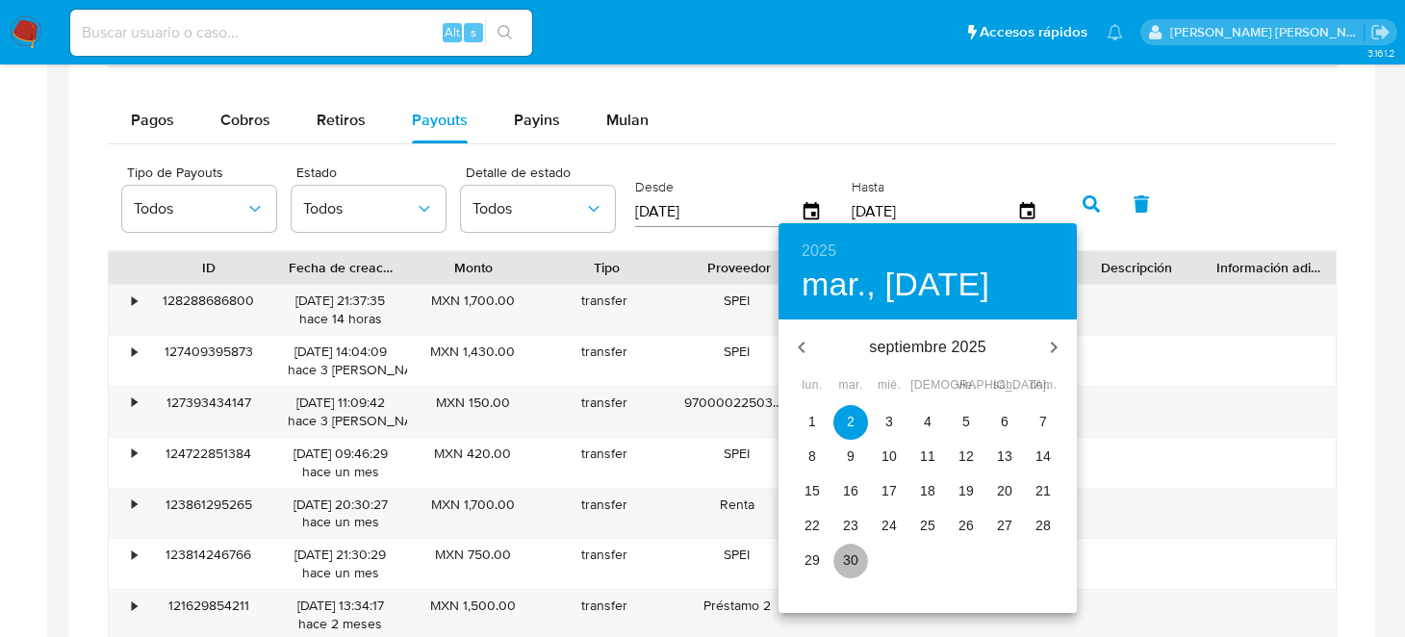
type input "[DATE]"
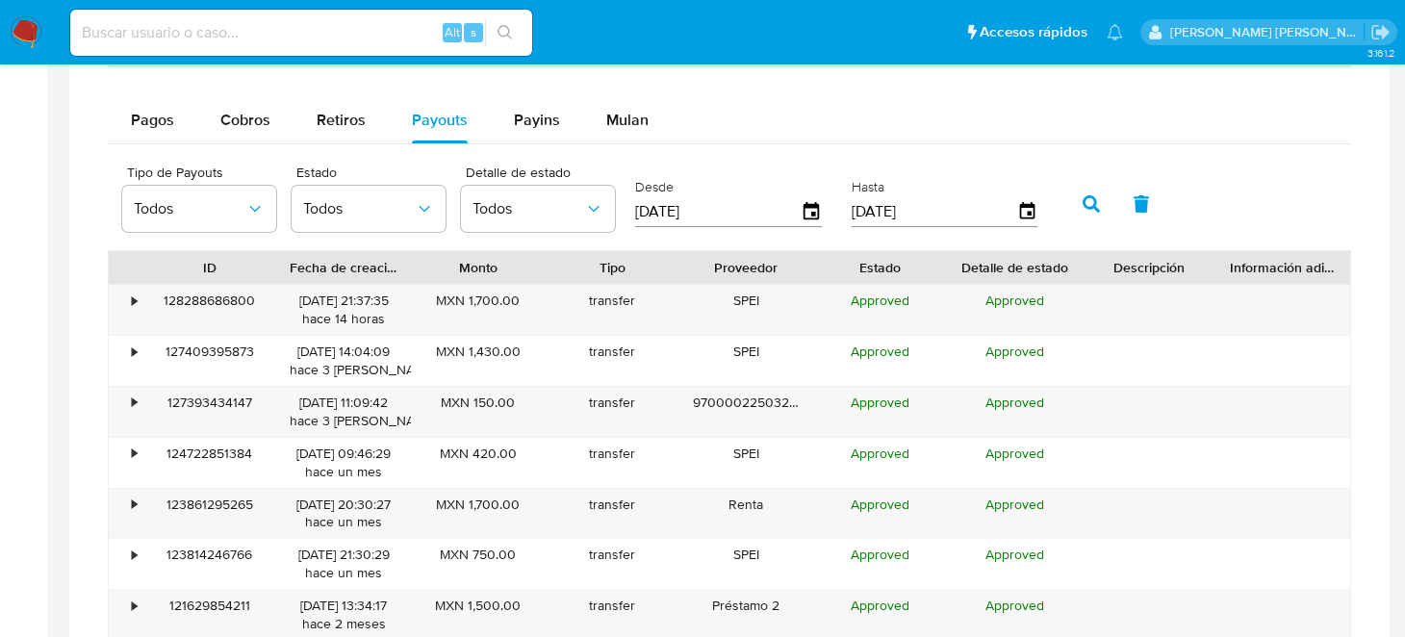
click at [1067, 202] on button "button" at bounding box center [1091, 204] width 50 height 46
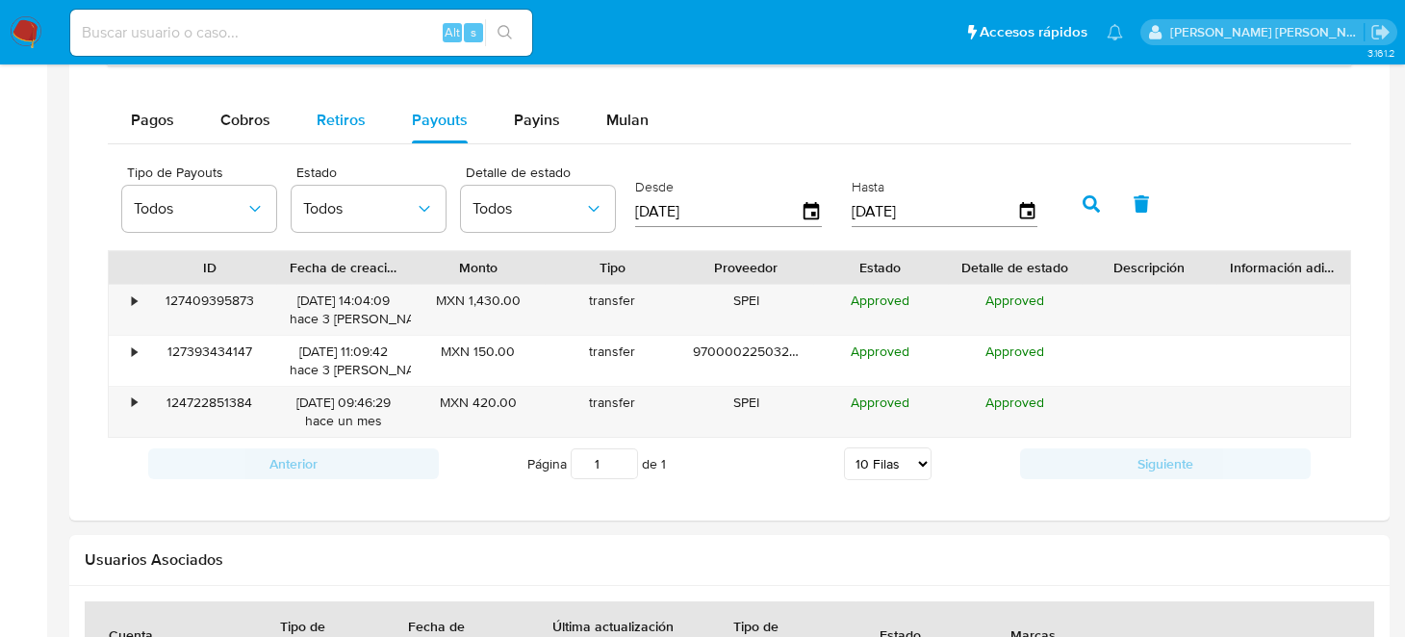
click at [322, 109] on span "Retiros" at bounding box center [341, 120] width 49 height 22
select select "10"
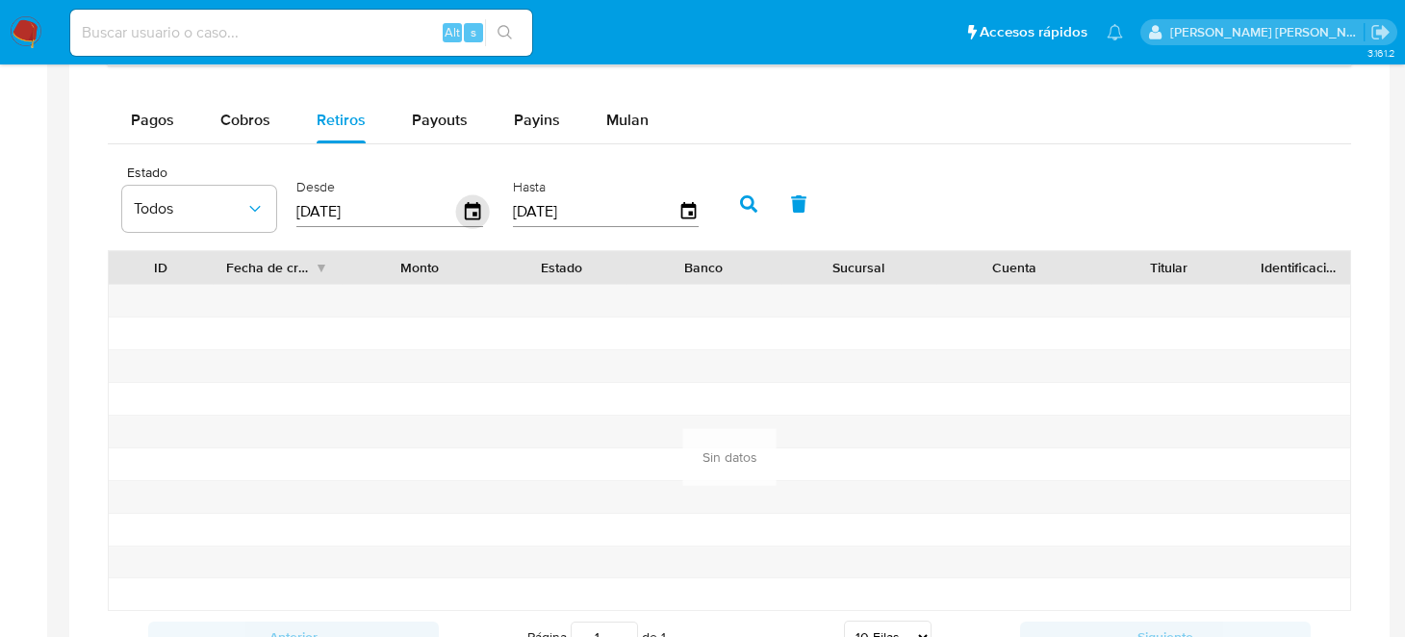
click at [471, 211] on icon "button" at bounding box center [473, 212] width 34 height 34
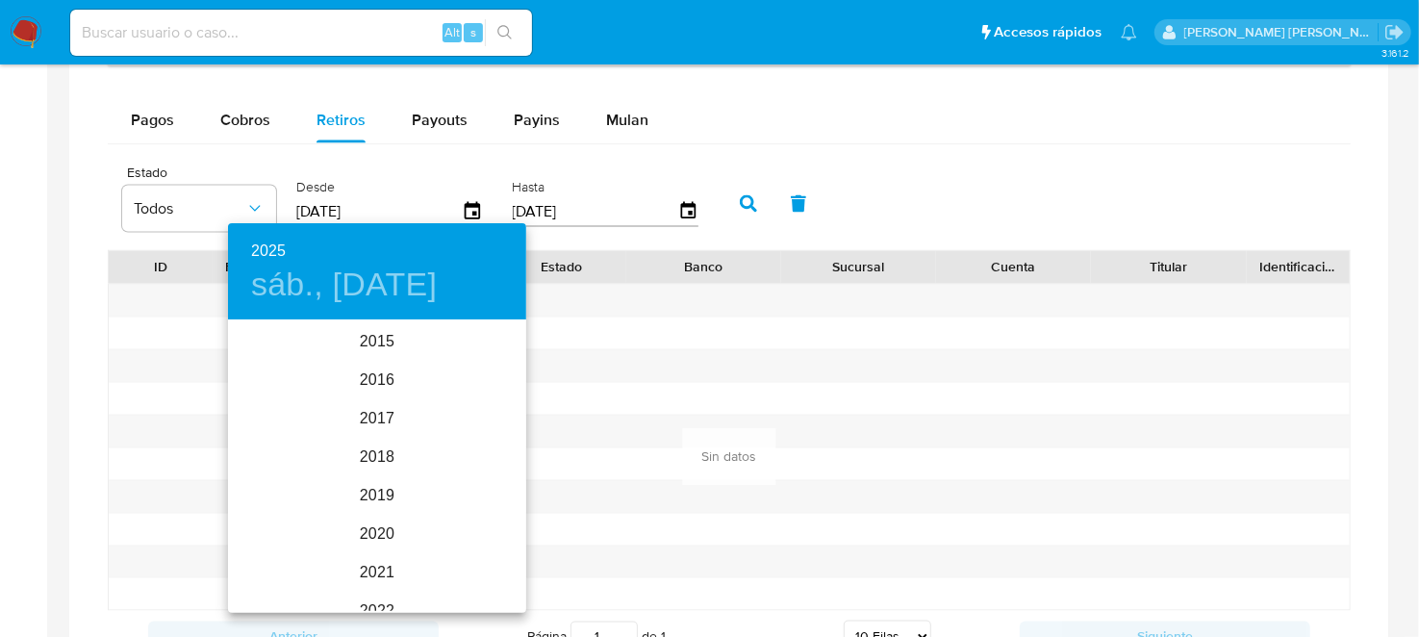
scroll to position [269, 0]
click at [377, 465] on div "2025" at bounding box center [377, 466] width 298 height 38
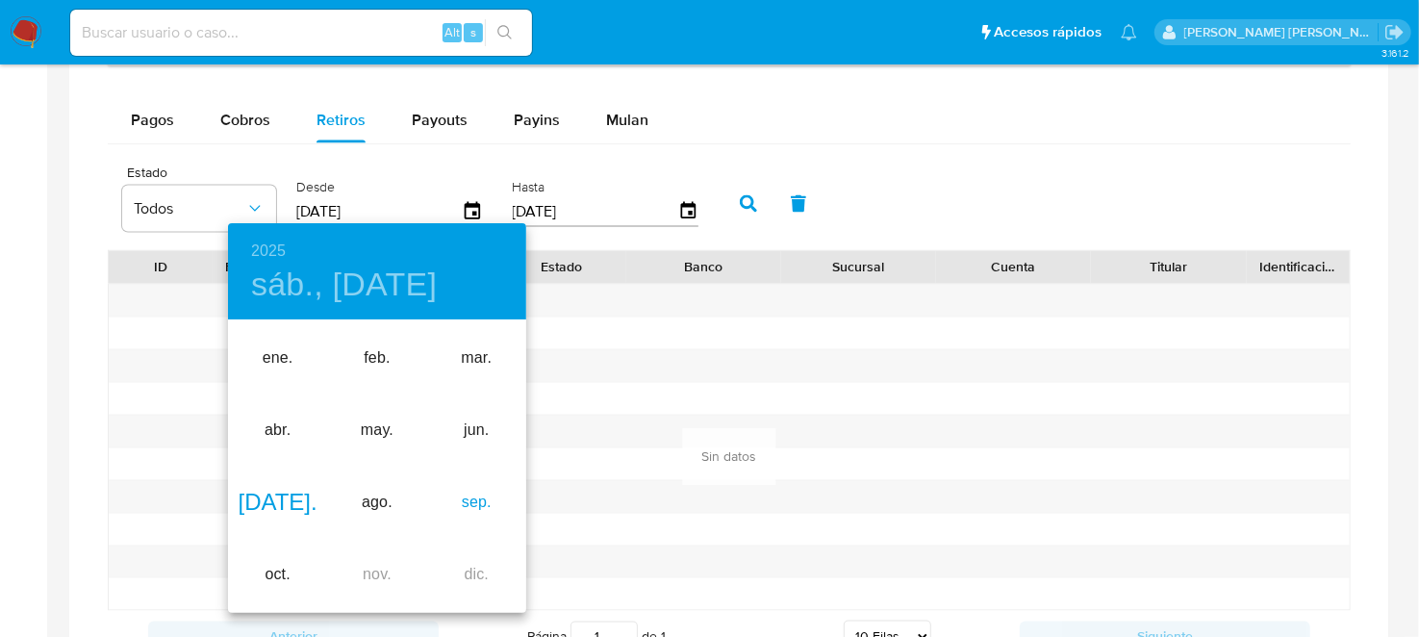
click at [468, 493] on div "sep." at bounding box center [476, 503] width 99 height 72
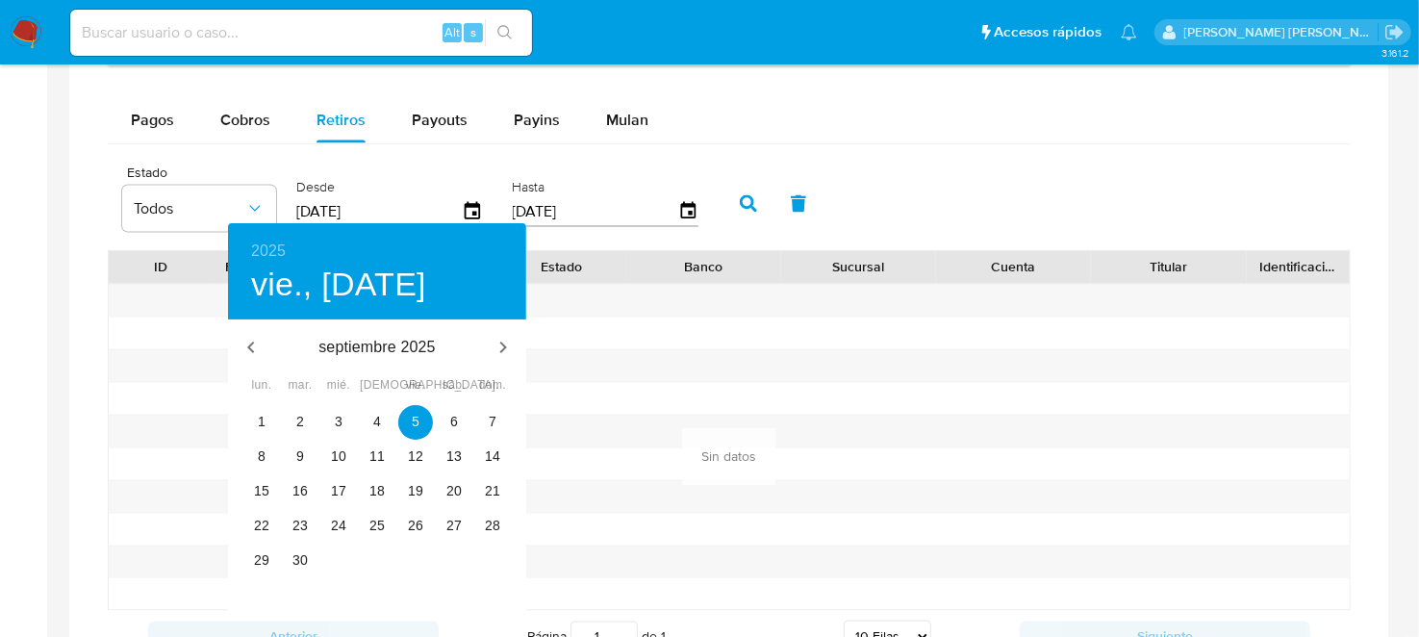
click at [248, 437] on div "1" at bounding box center [261, 422] width 38 height 35
type input "[DATE]"
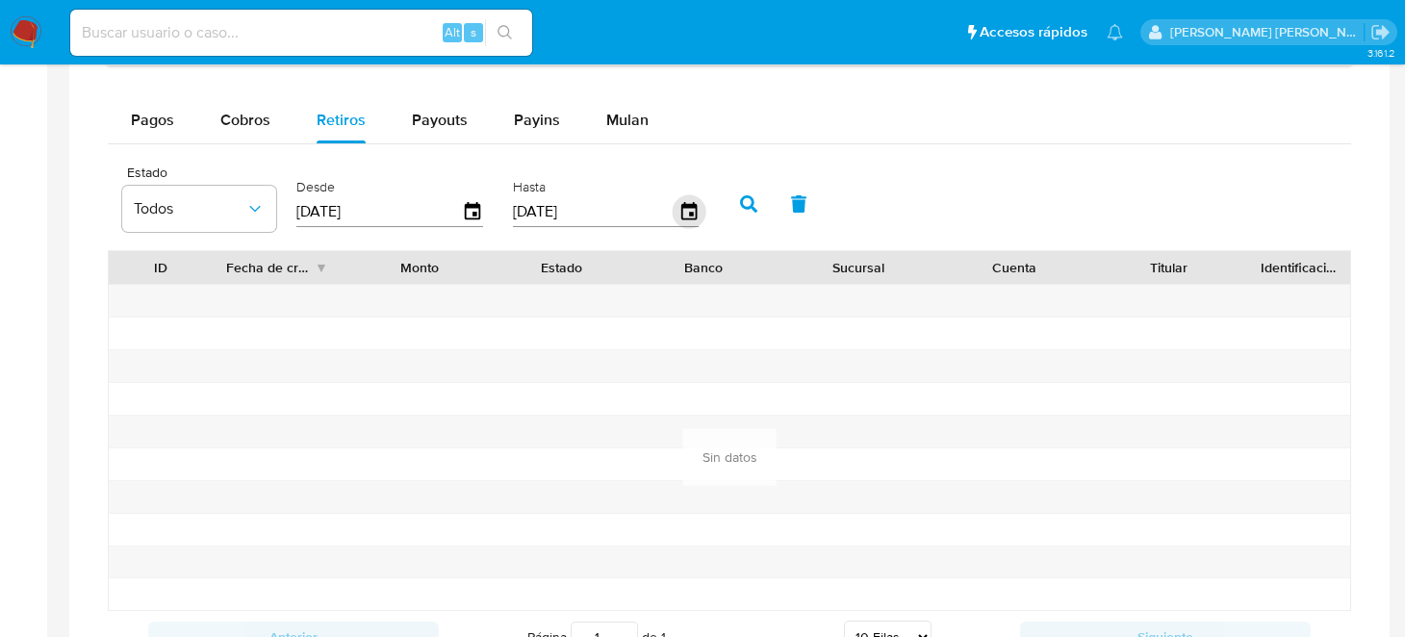
click at [679, 207] on icon "button" at bounding box center [689, 212] width 34 height 34
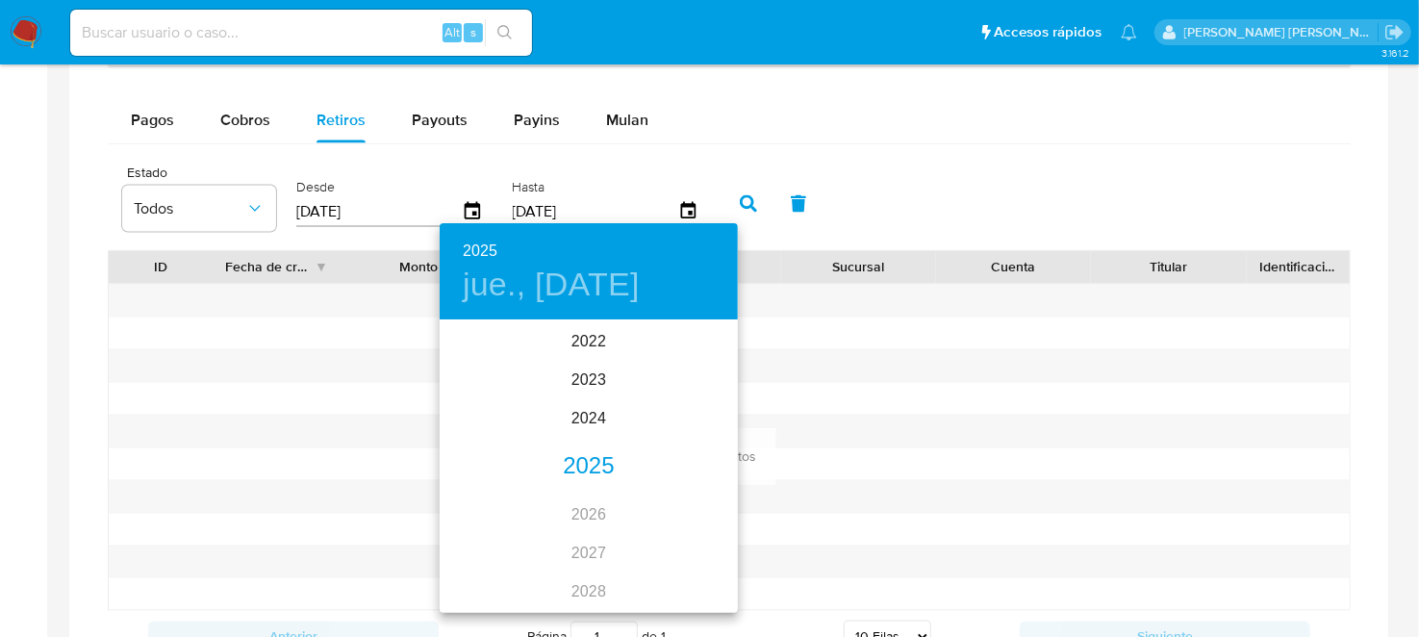
click at [572, 456] on div "2025" at bounding box center [589, 466] width 298 height 38
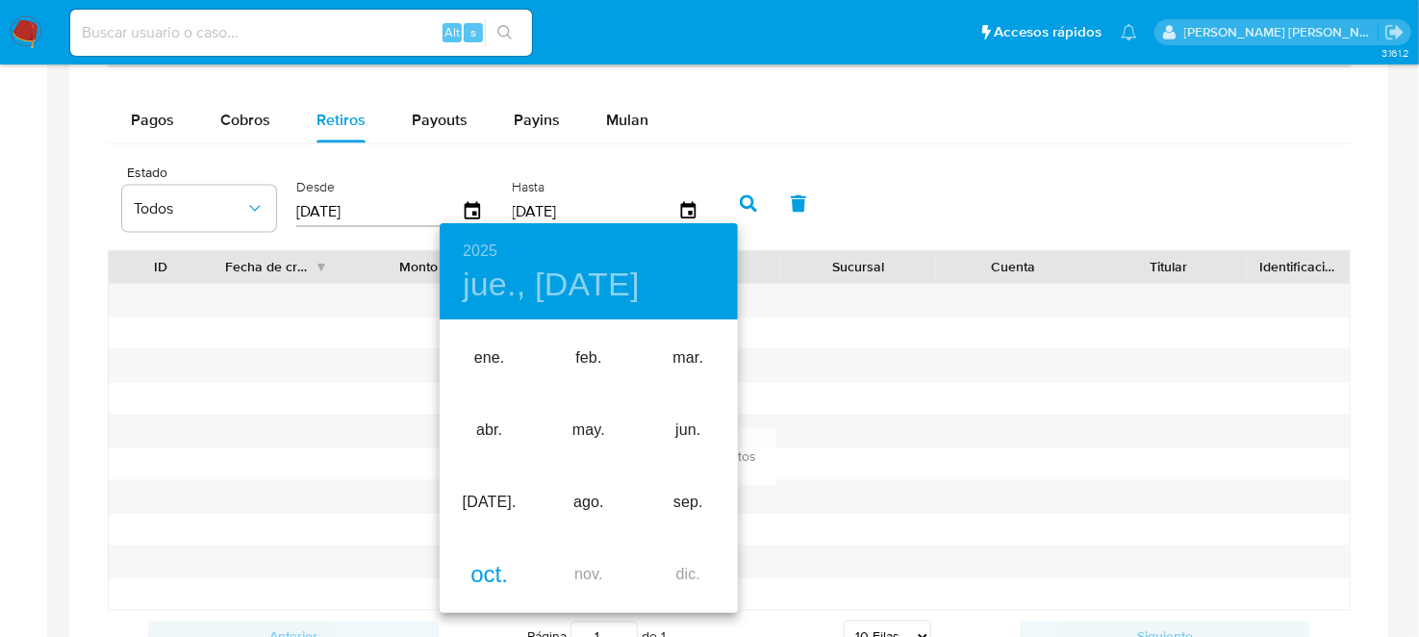
click at [475, 574] on div "oct." at bounding box center [489, 575] width 99 height 72
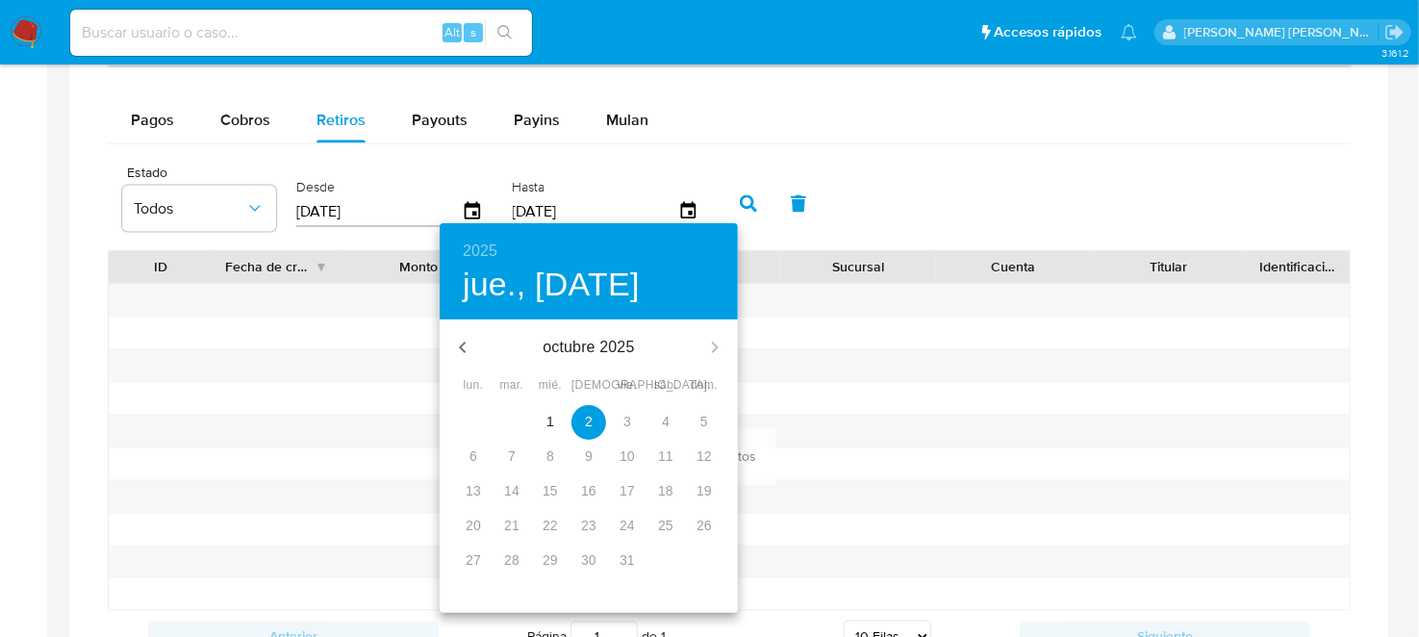
click at [458, 354] on icon "button" at bounding box center [462, 347] width 23 height 23
click at [513, 559] on p "30" at bounding box center [511, 559] width 15 height 19
type input "[DATE]"
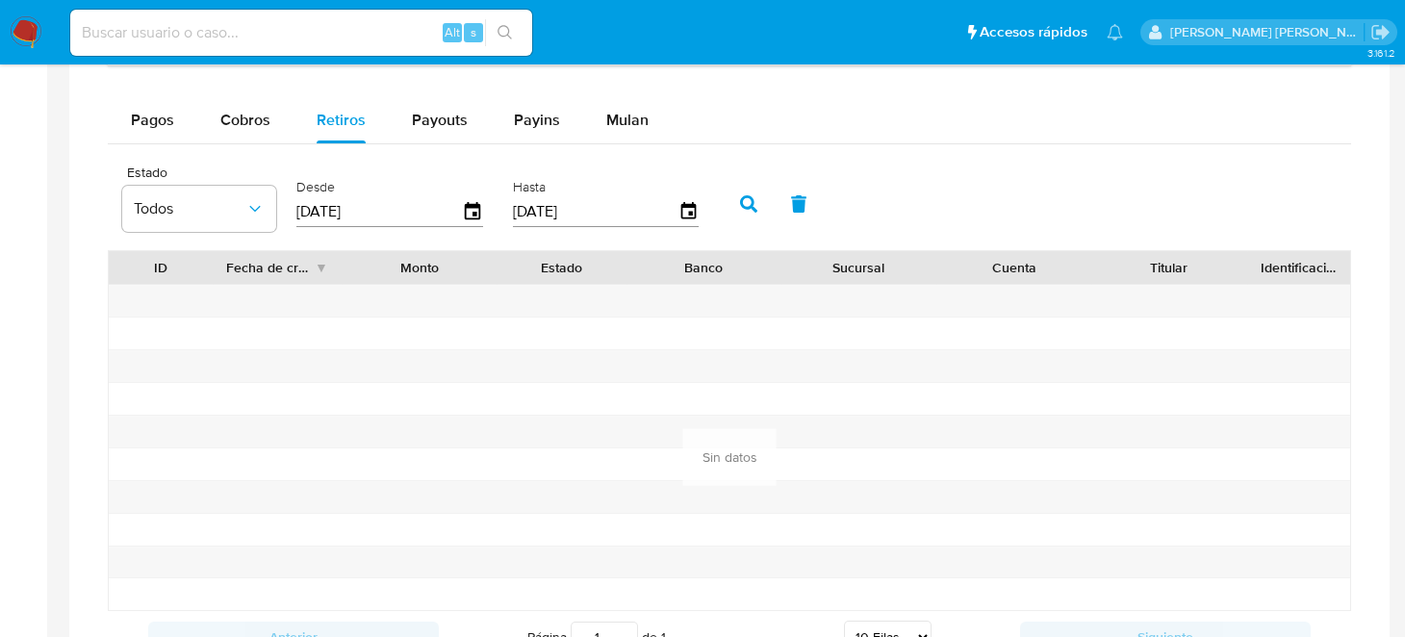
click at [742, 203] on icon "button" at bounding box center [748, 203] width 17 height 17
click at [449, 122] on span "Payouts" at bounding box center [440, 120] width 56 height 22
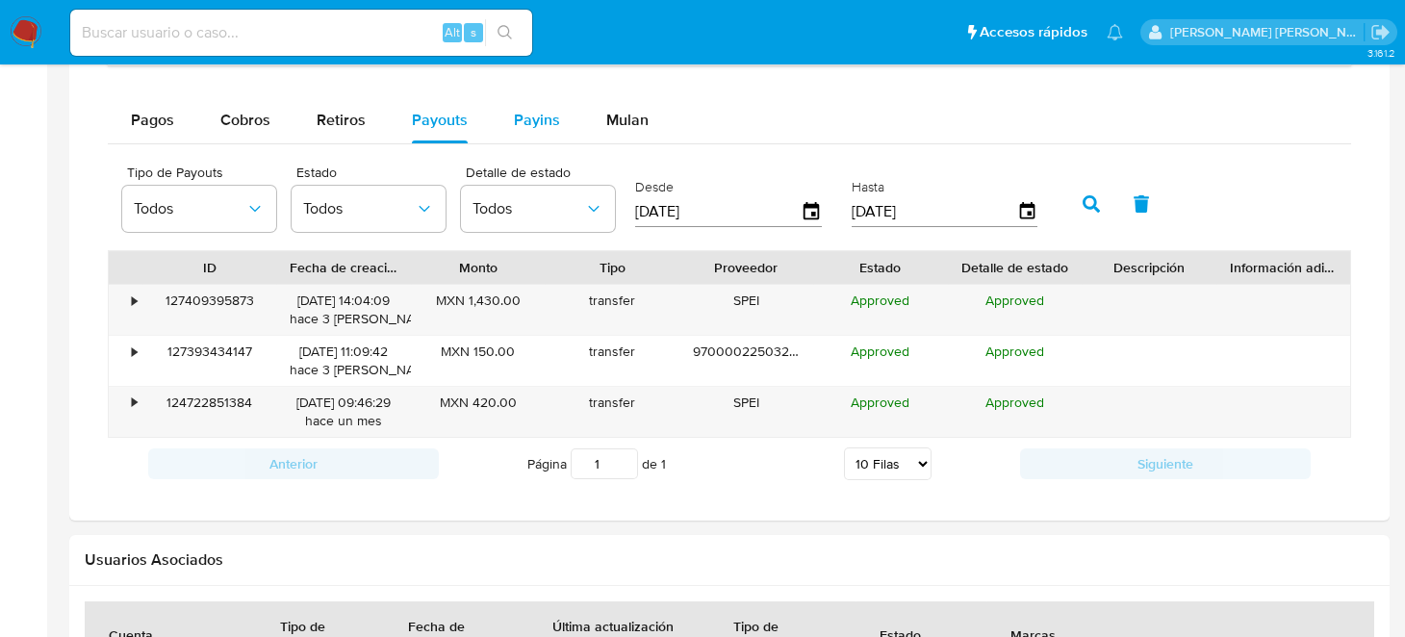
click at [547, 119] on span "Payins" at bounding box center [537, 120] width 46 height 22
select select "10"
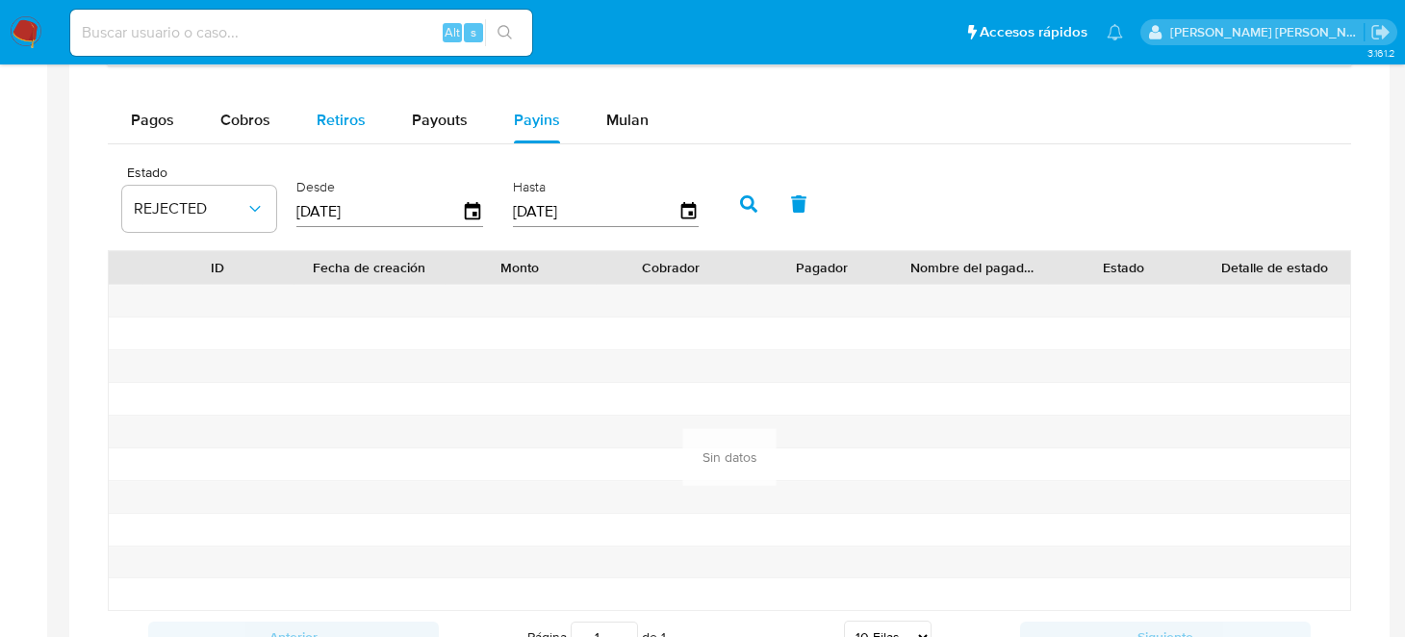
click at [342, 121] on span "Retiros" at bounding box center [341, 120] width 49 height 22
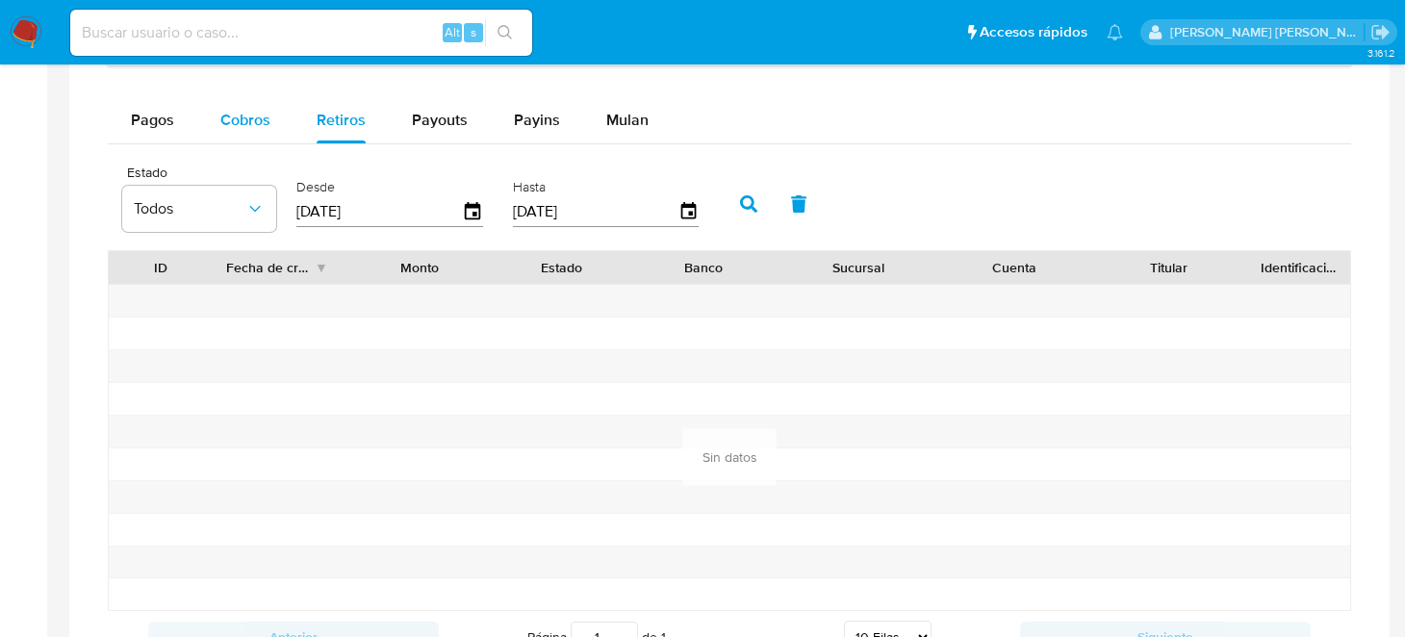
click at [233, 125] on span "Cobros" at bounding box center [245, 120] width 50 height 22
select select "10"
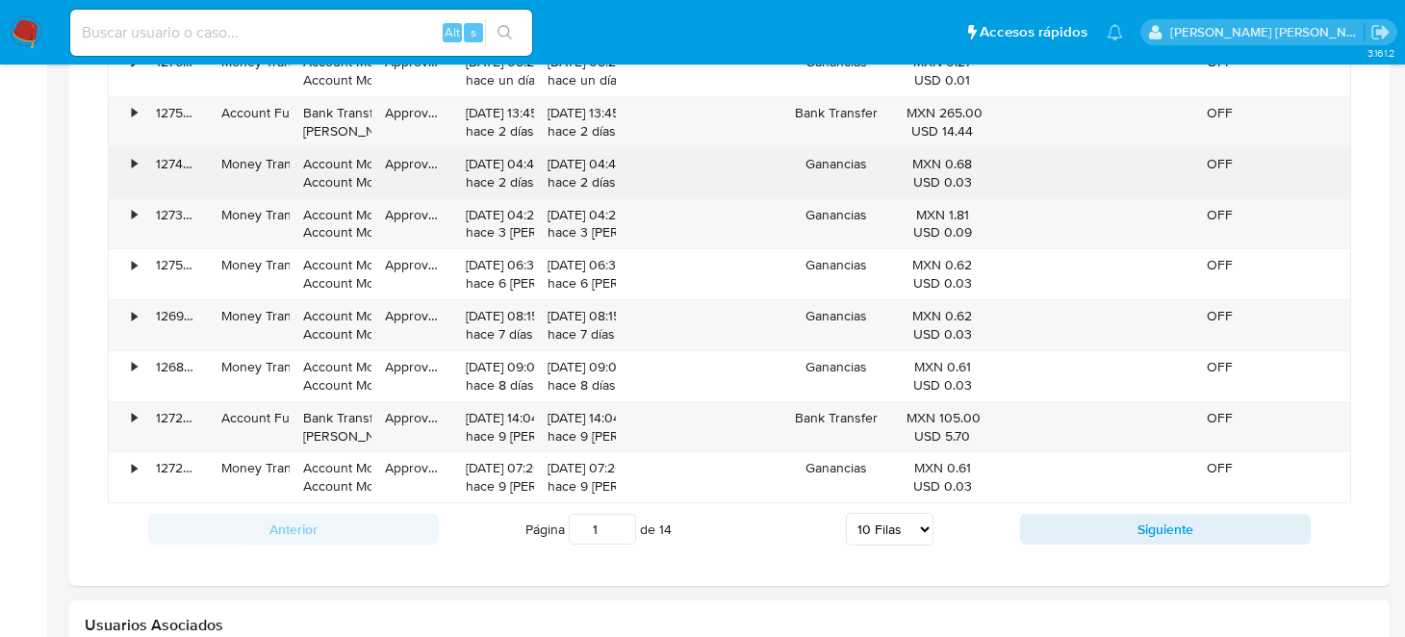
scroll to position [2382, 0]
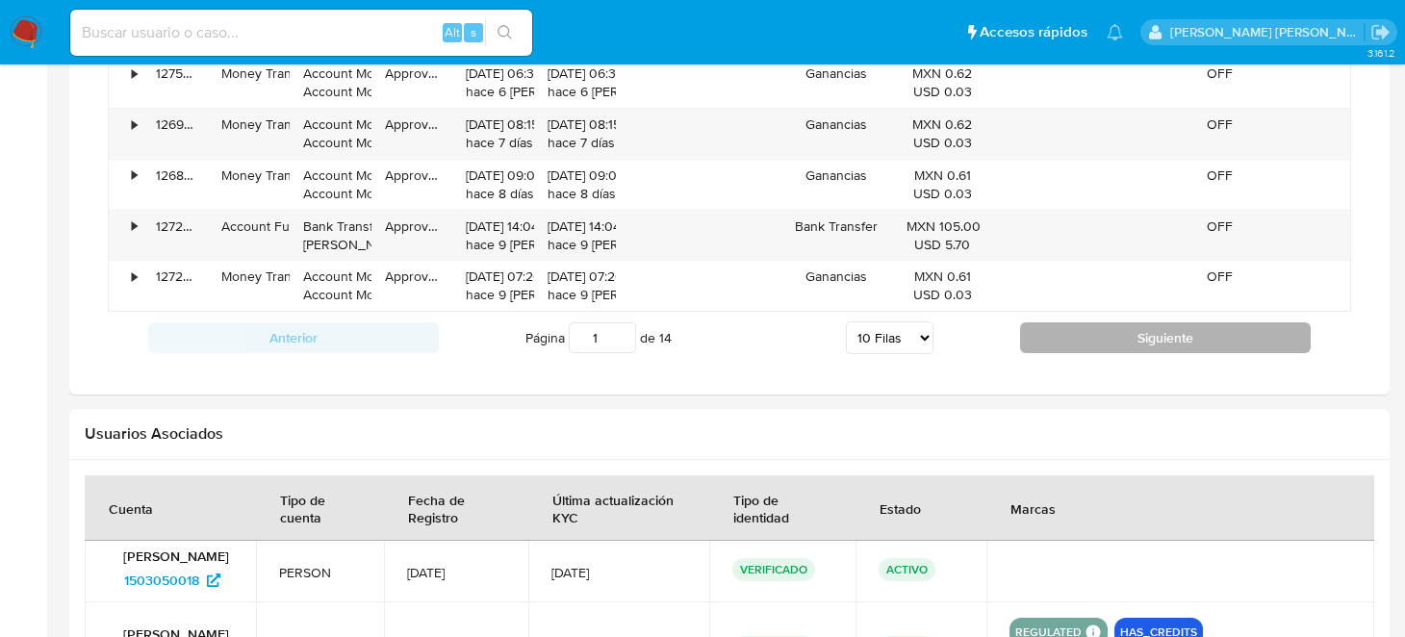
click at [1203, 328] on button "Siguiente" at bounding box center [1165, 337] width 291 height 31
type input "2"
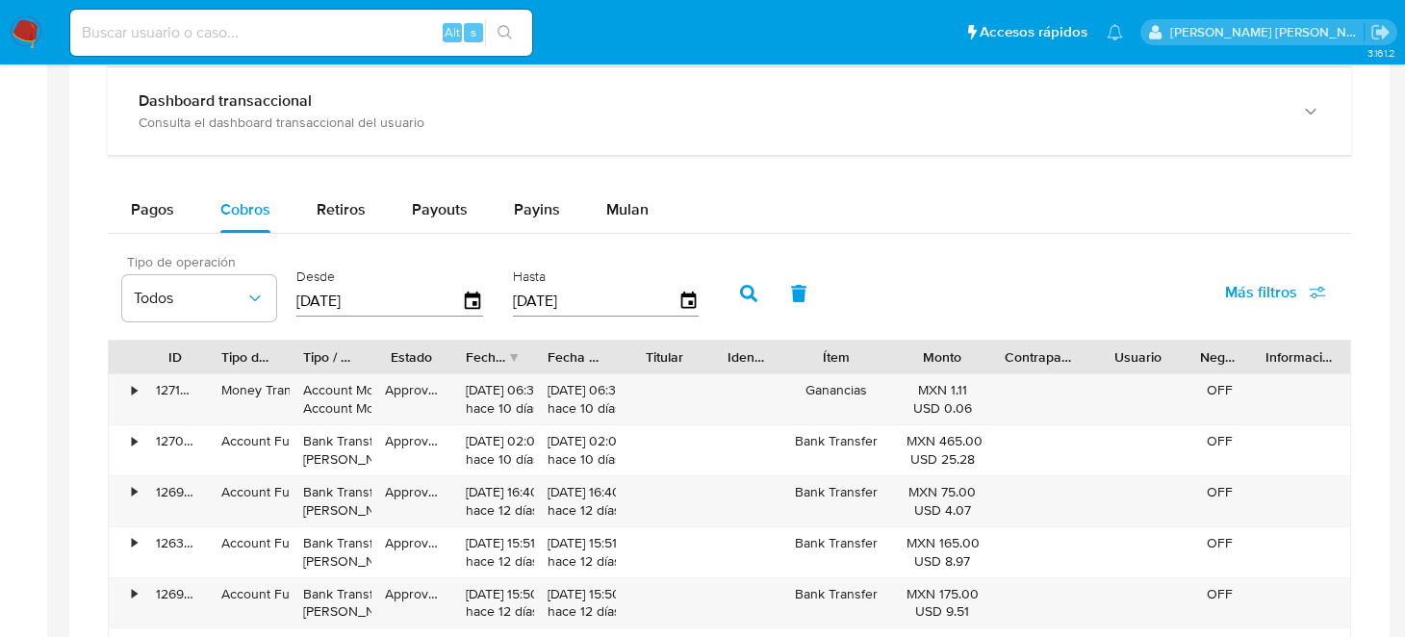
scroll to position [1805, 0]
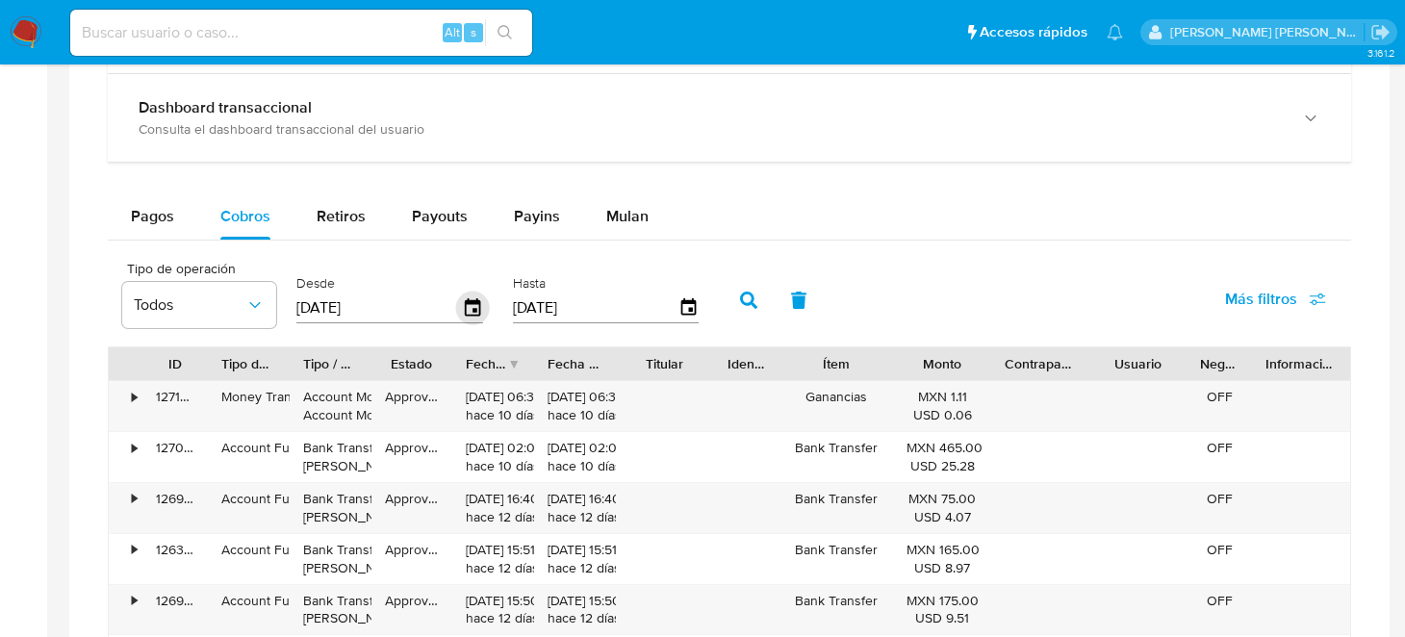
click at [471, 312] on icon "button" at bounding box center [472, 306] width 15 height 17
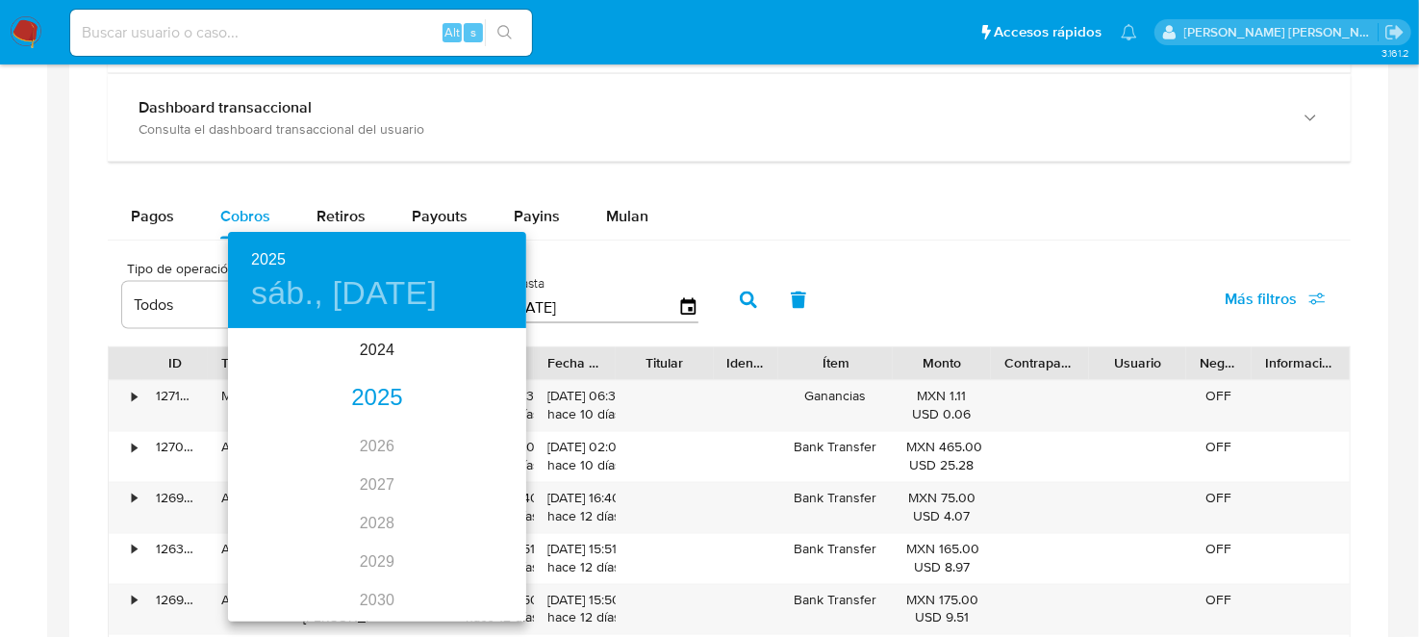
click at [366, 397] on div "2025" at bounding box center [377, 398] width 298 height 38
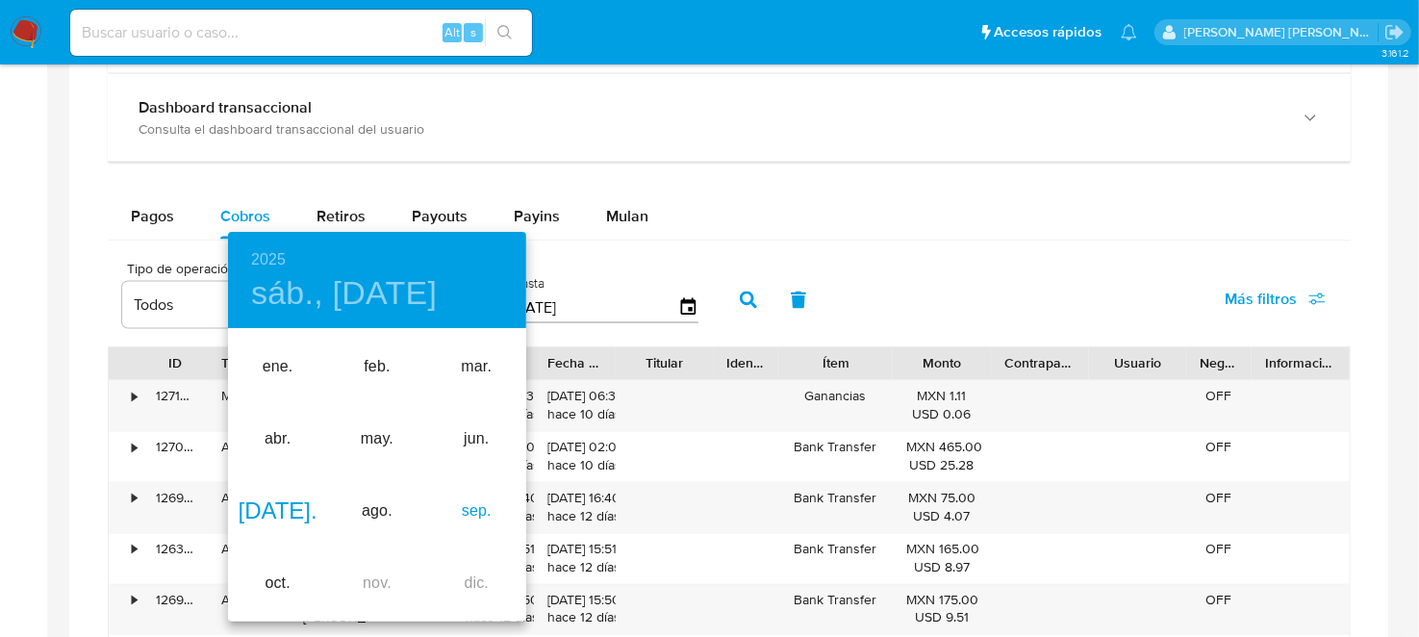
click at [475, 515] on div "sep." at bounding box center [476, 511] width 99 height 72
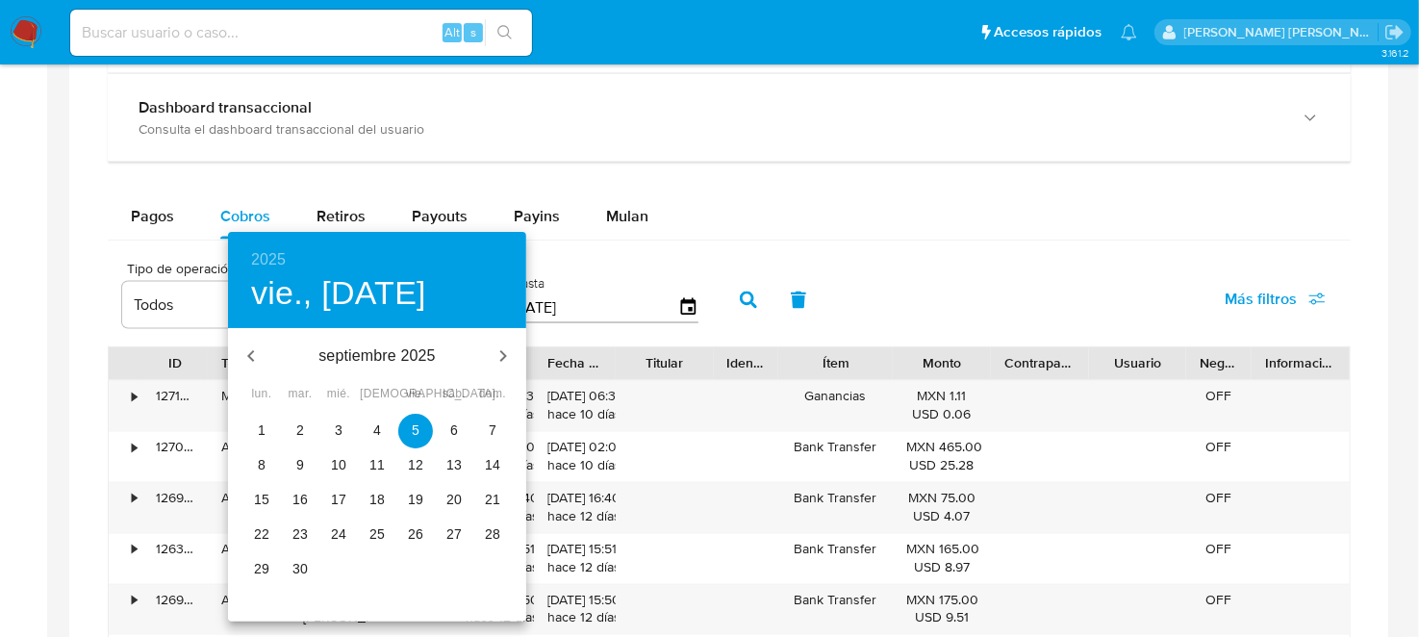
click at [247, 434] on span "1" at bounding box center [261, 429] width 35 height 19
type input "[DATE]"
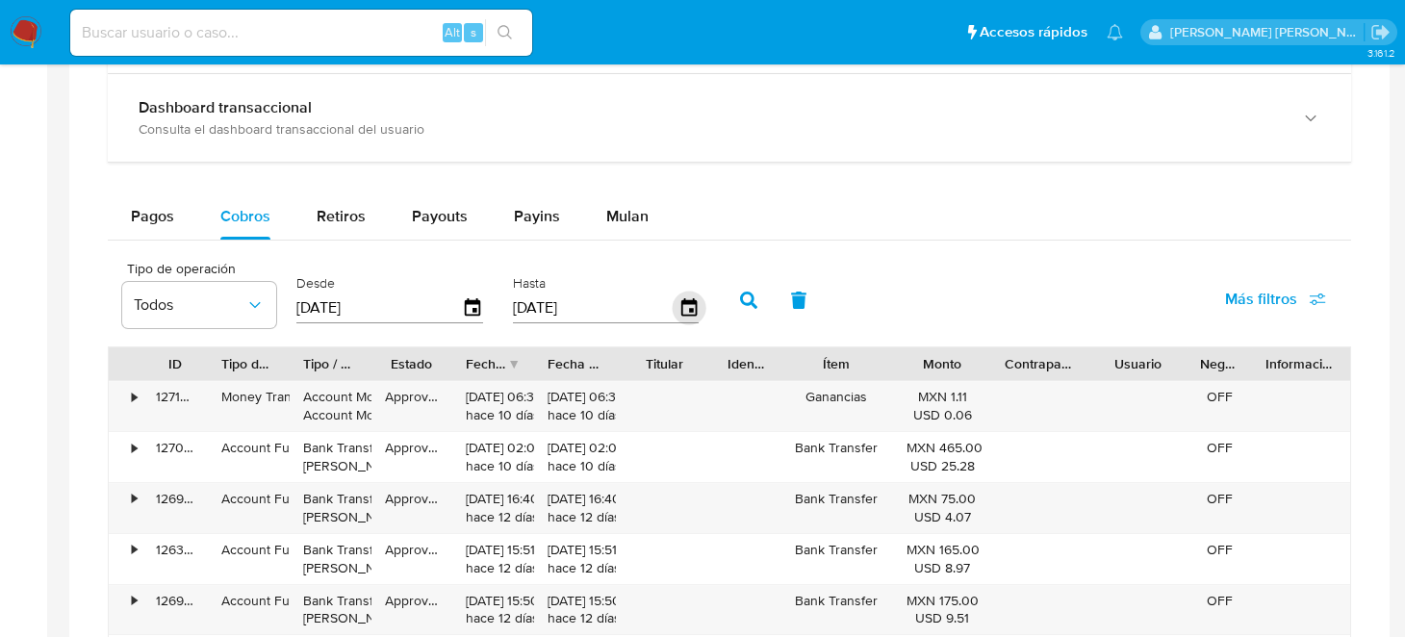
click at [689, 308] on icon "button" at bounding box center [689, 309] width 34 height 34
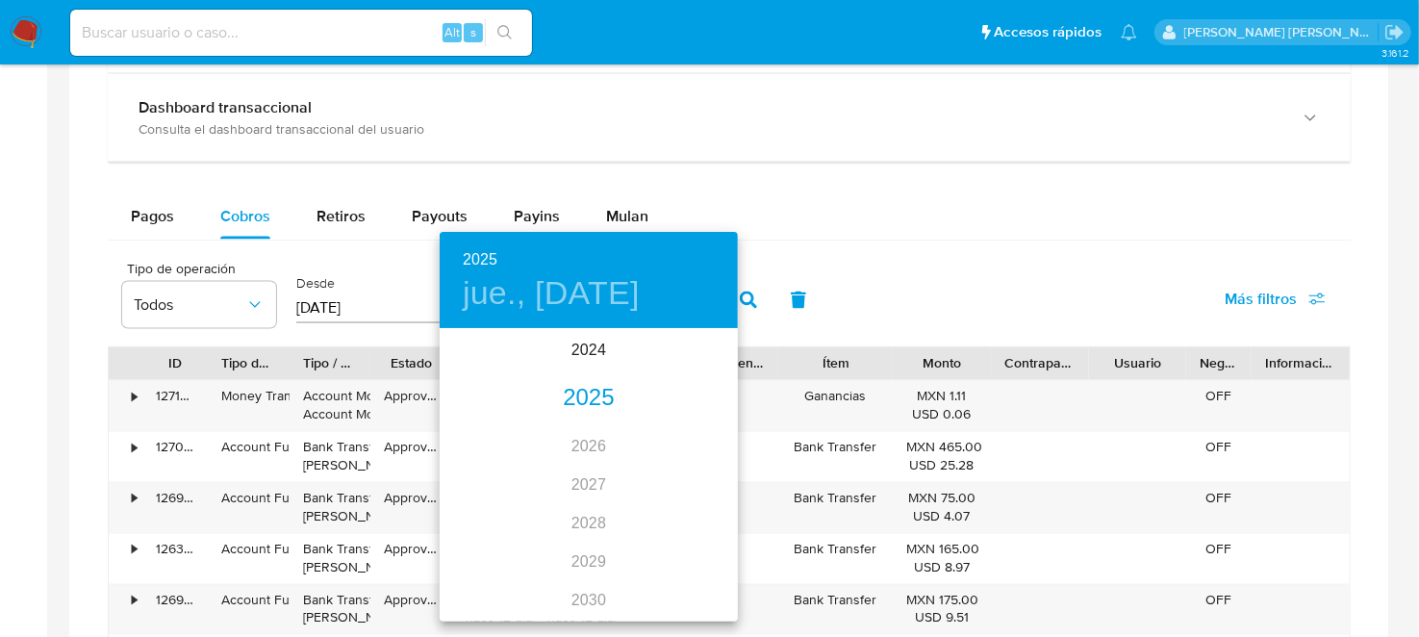
click at [582, 400] on div "2025" at bounding box center [589, 398] width 298 height 38
click at [672, 507] on div "sep." at bounding box center [688, 511] width 99 height 72
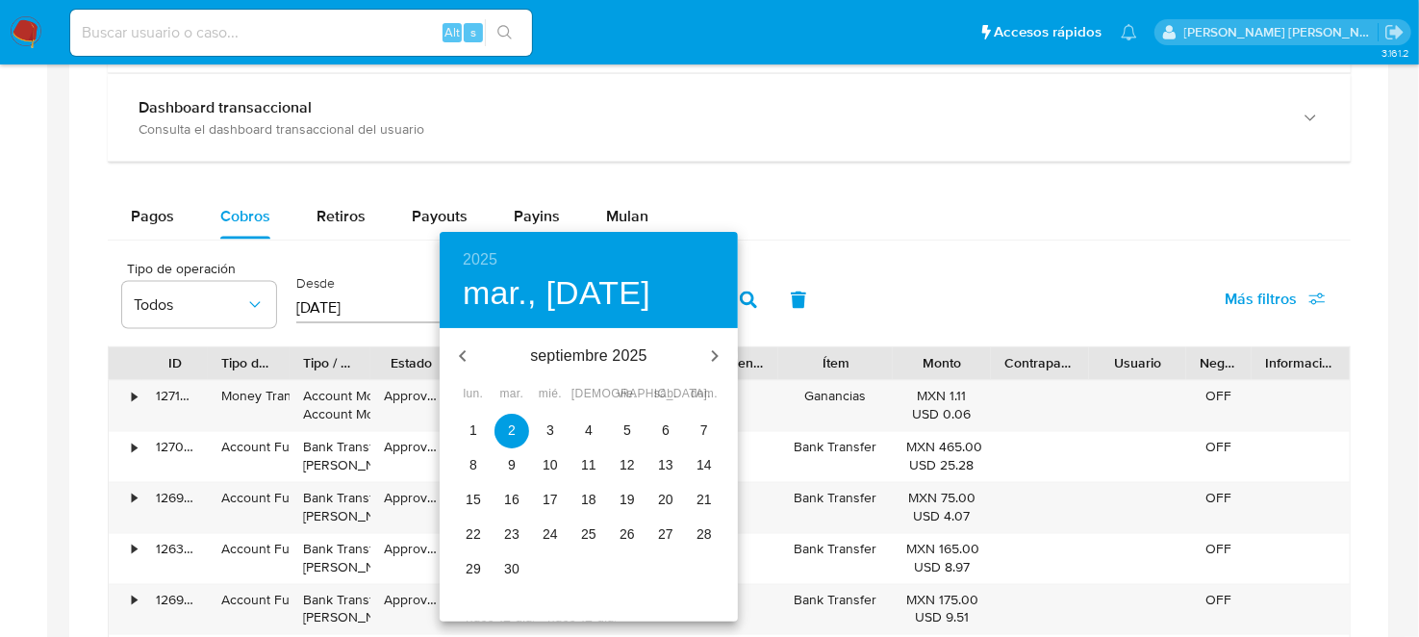
click at [527, 565] on span "30" at bounding box center [512, 568] width 35 height 19
type input "[DATE]"
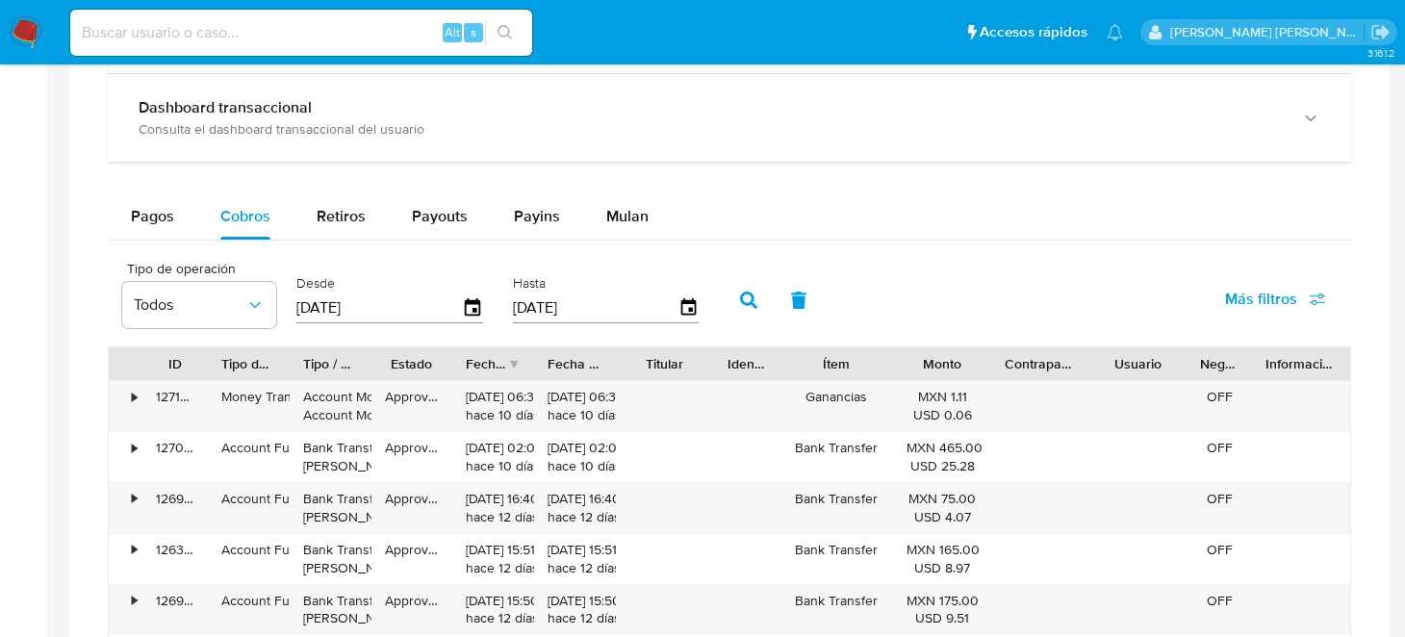
click at [748, 294] on button "button" at bounding box center [748, 300] width 50 height 46
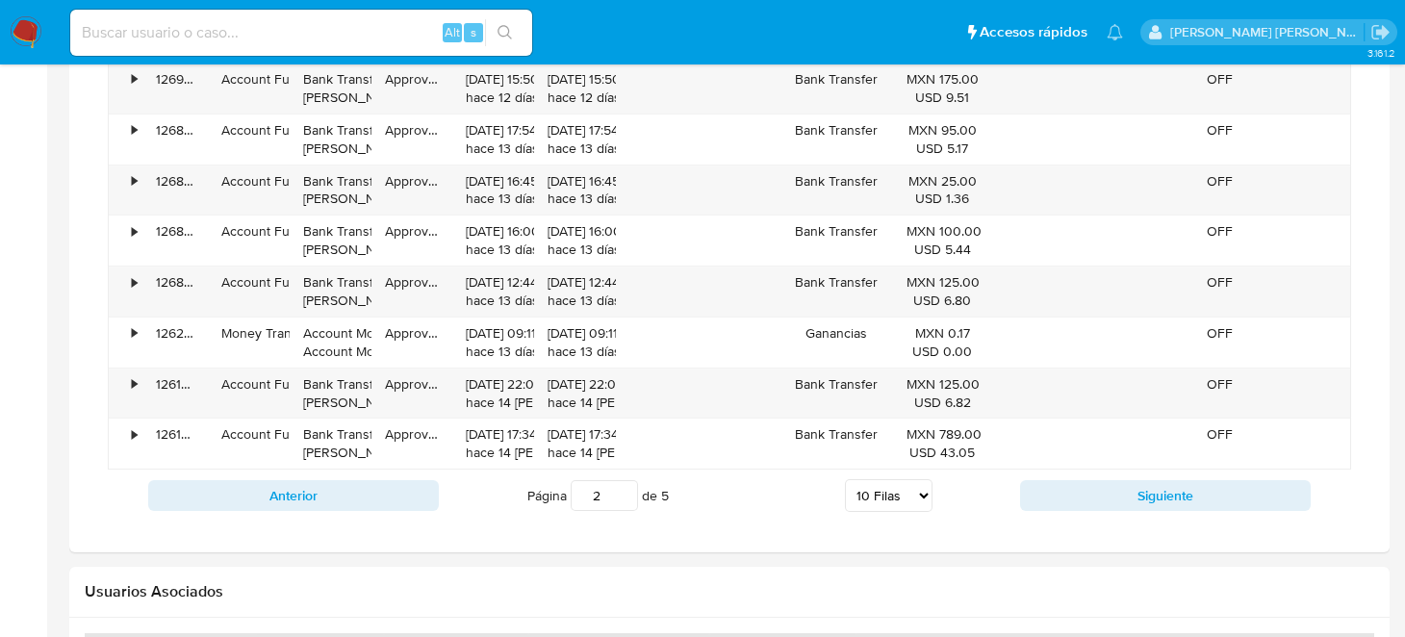
scroll to position [2286, 0]
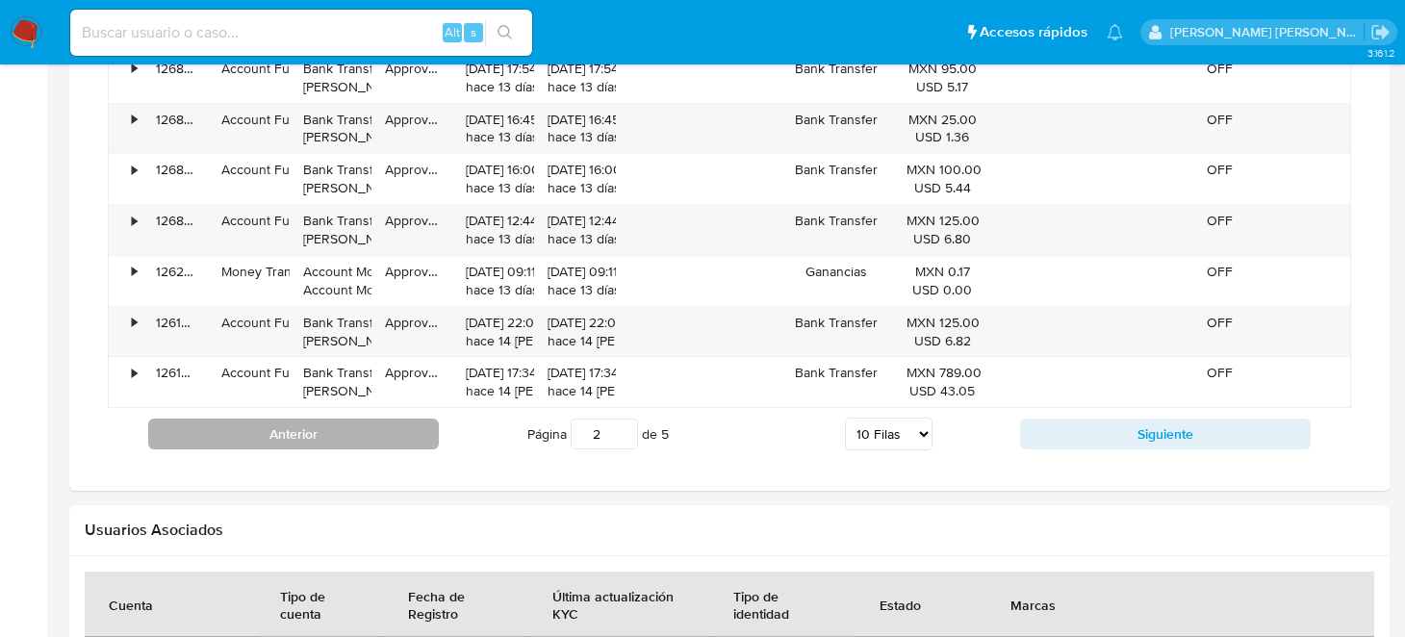
click at [312, 430] on button "Anterior" at bounding box center [293, 433] width 291 height 31
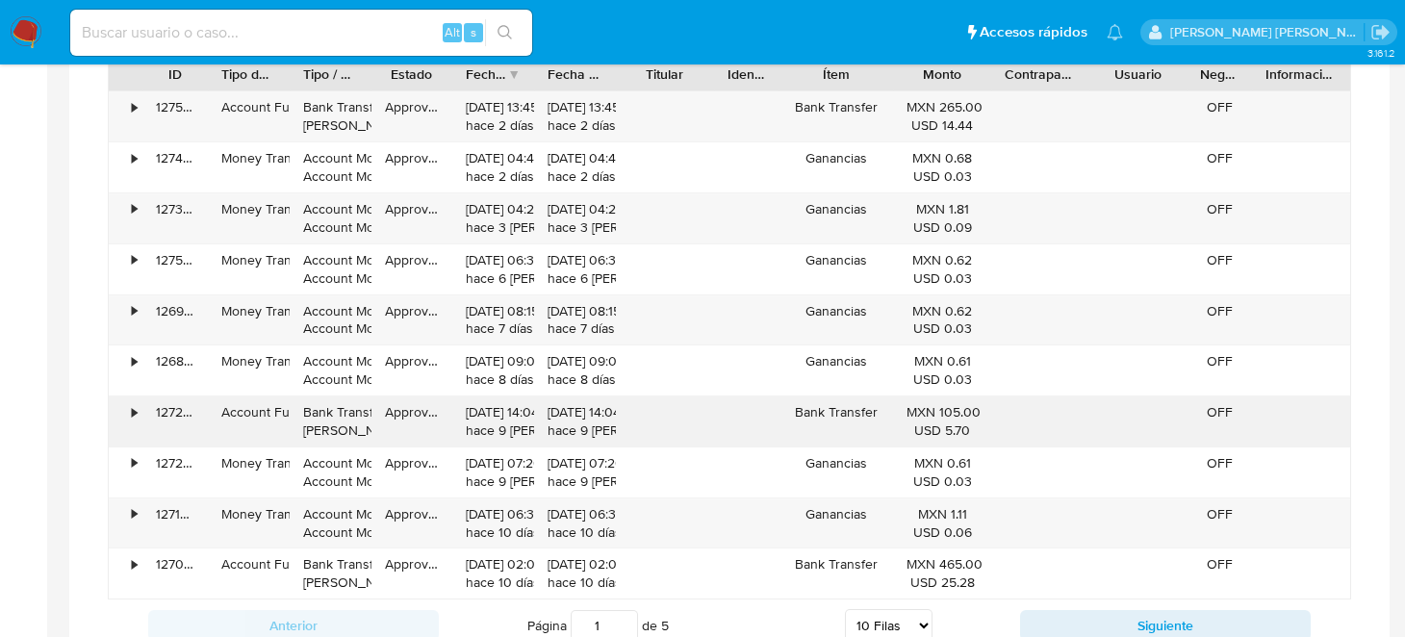
scroll to position [2191, 0]
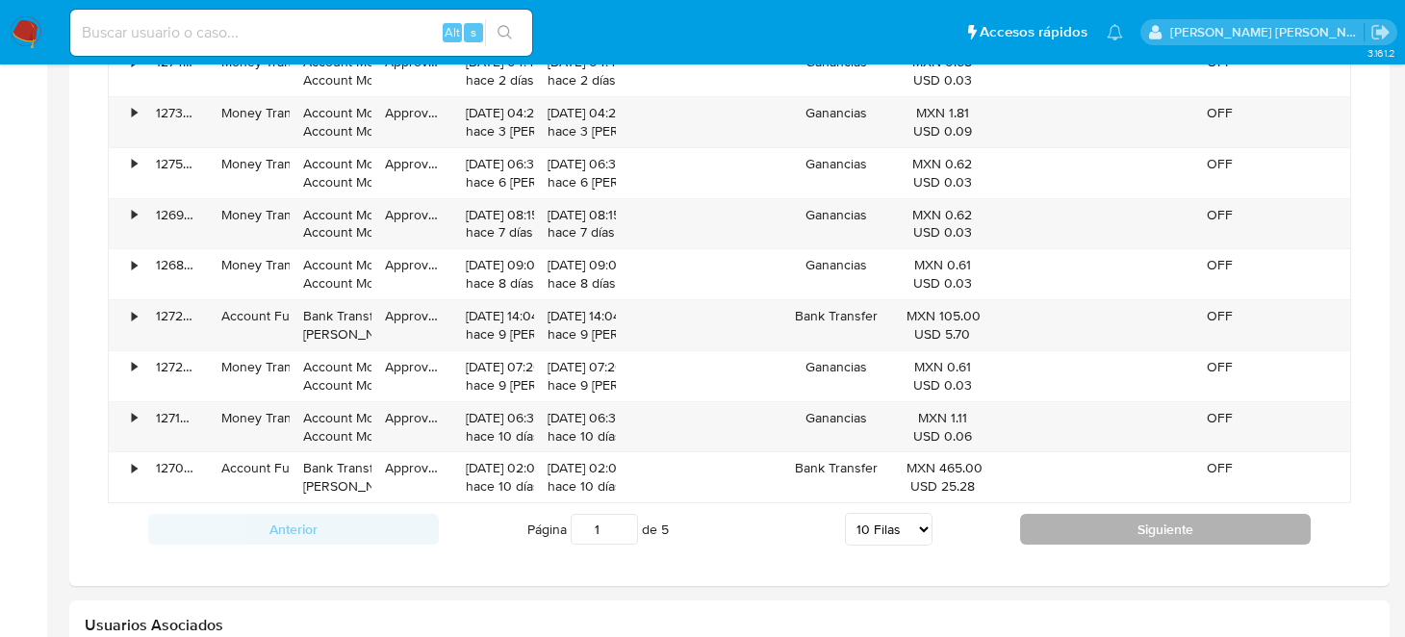
click at [1082, 524] on button "Siguiente" at bounding box center [1165, 529] width 291 height 31
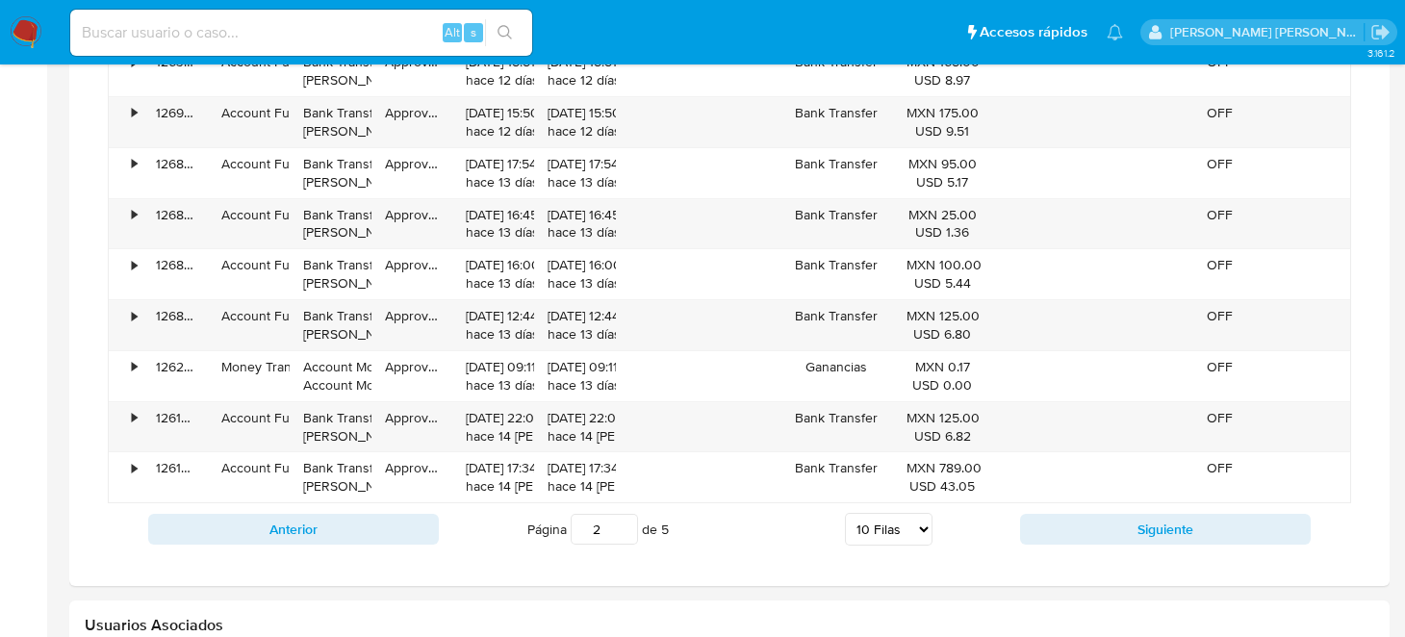
click at [1114, 523] on button "Siguiente" at bounding box center [1165, 529] width 291 height 31
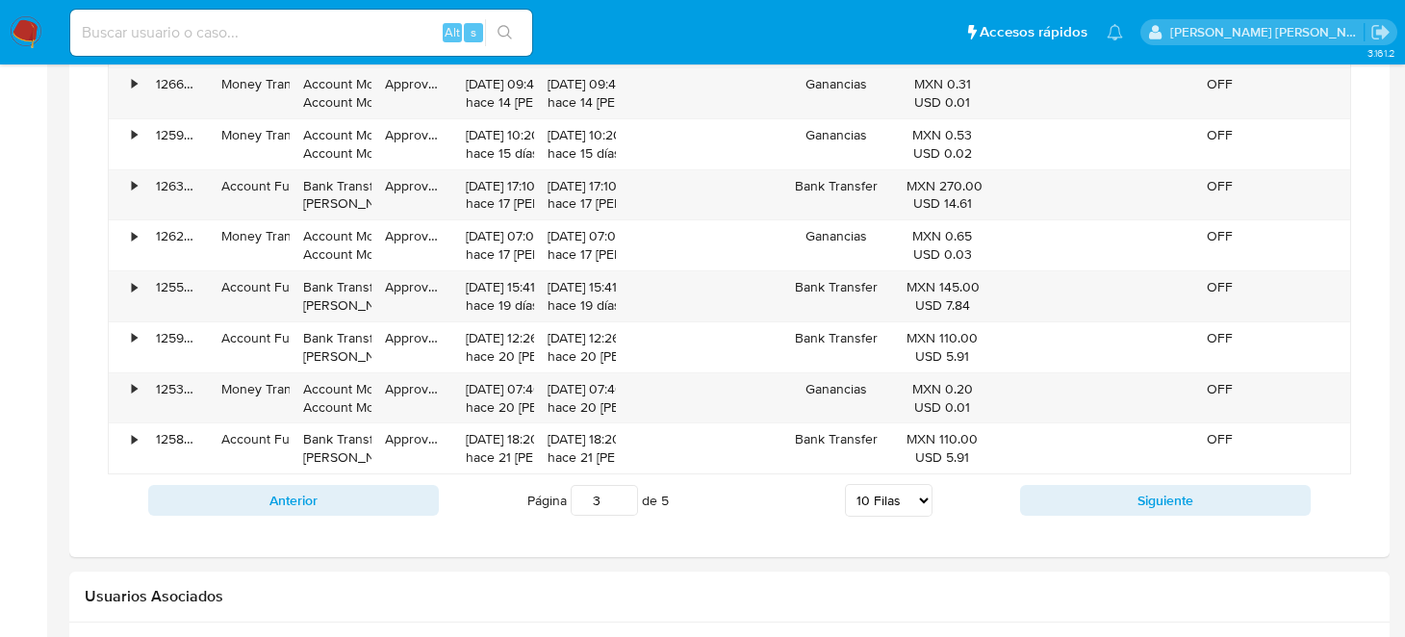
scroll to position [2286, 0]
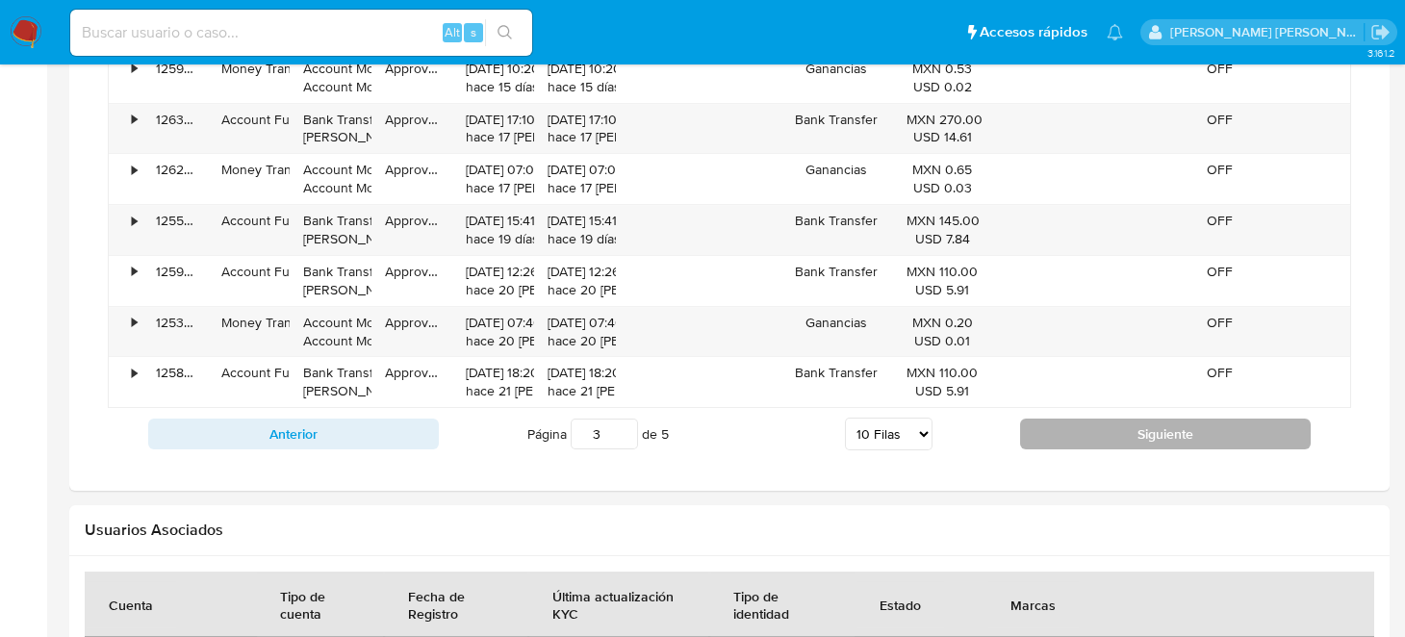
click at [1146, 431] on button "Siguiente" at bounding box center [1165, 433] width 291 height 31
click at [1147, 439] on button "Siguiente" at bounding box center [1165, 433] width 291 height 31
type input "5"
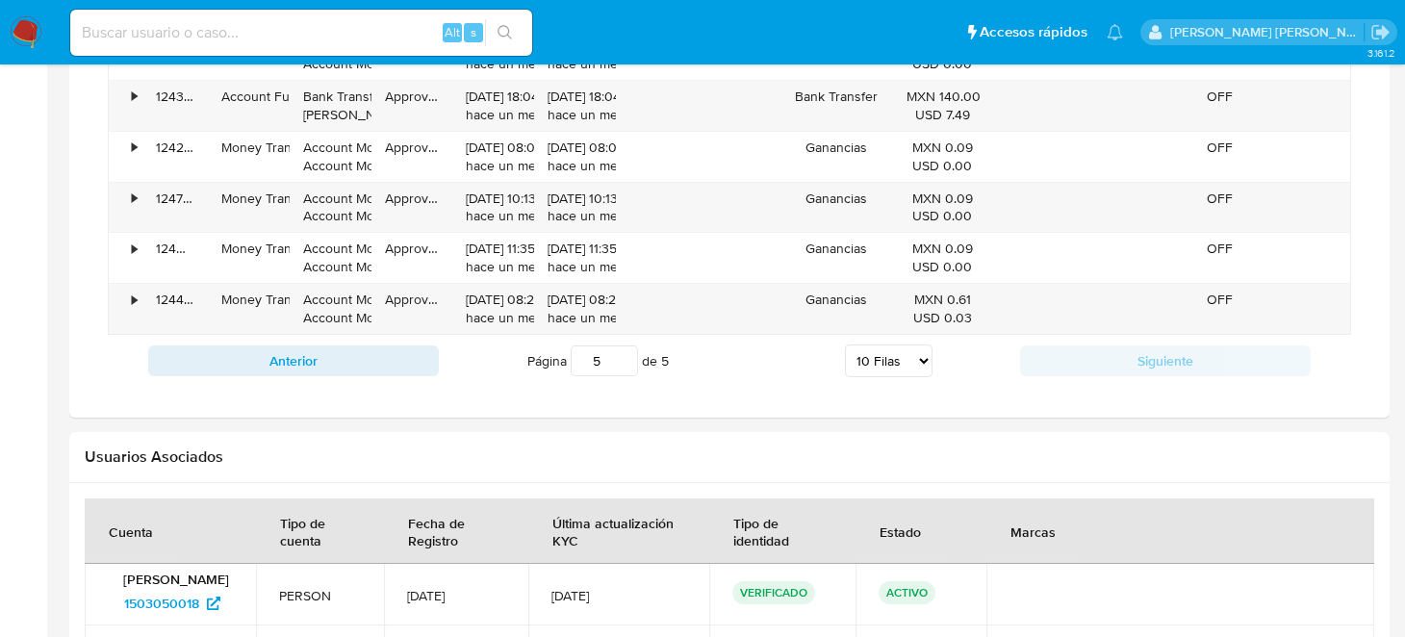
scroll to position [2094, 0]
